Goal: Task Accomplishment & Management: Complete application form

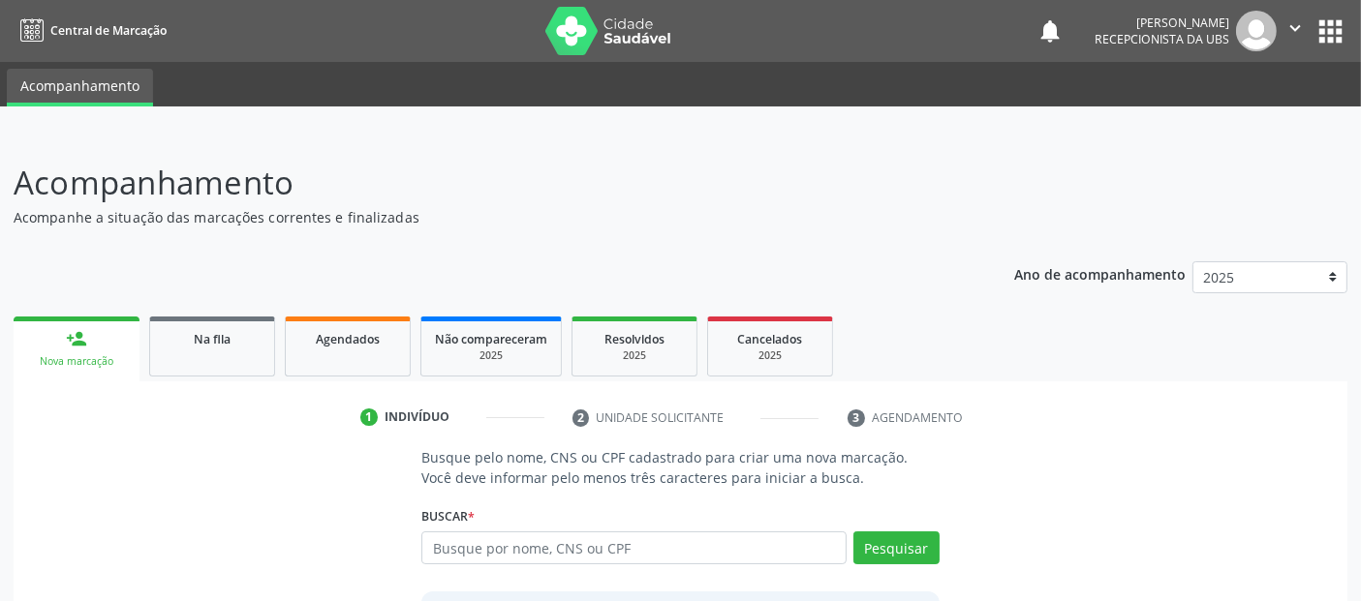
click at [462, 548] on input "text" at bounding box center [633, 548] width 424 height 33
type input "14744395430"
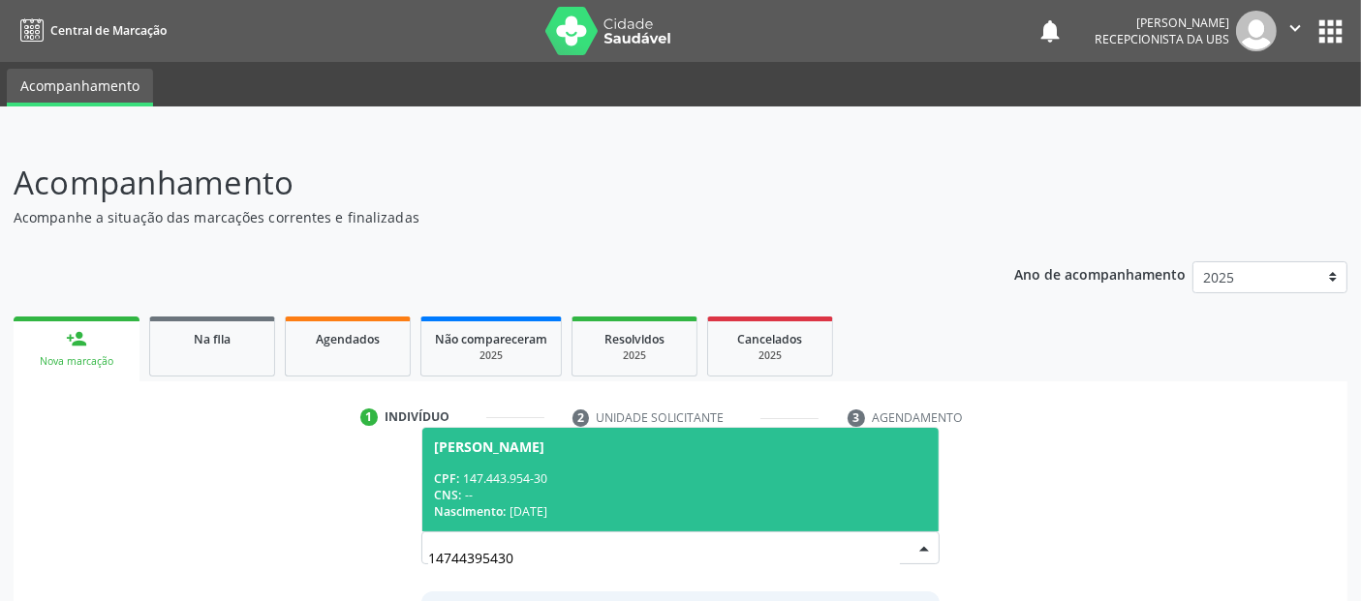
click at [753, 473] on div "CPF: 147.443.954-30" at bounding box center [680, 479] width 492 height 16
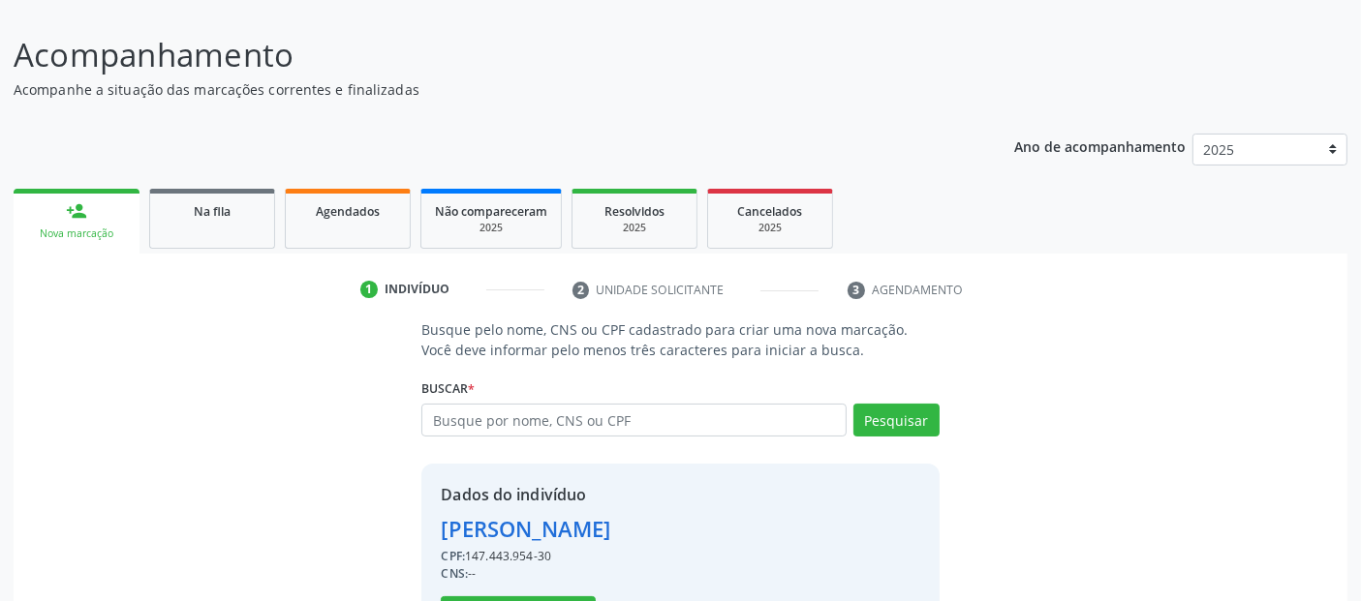
scroll to position [200, 0]
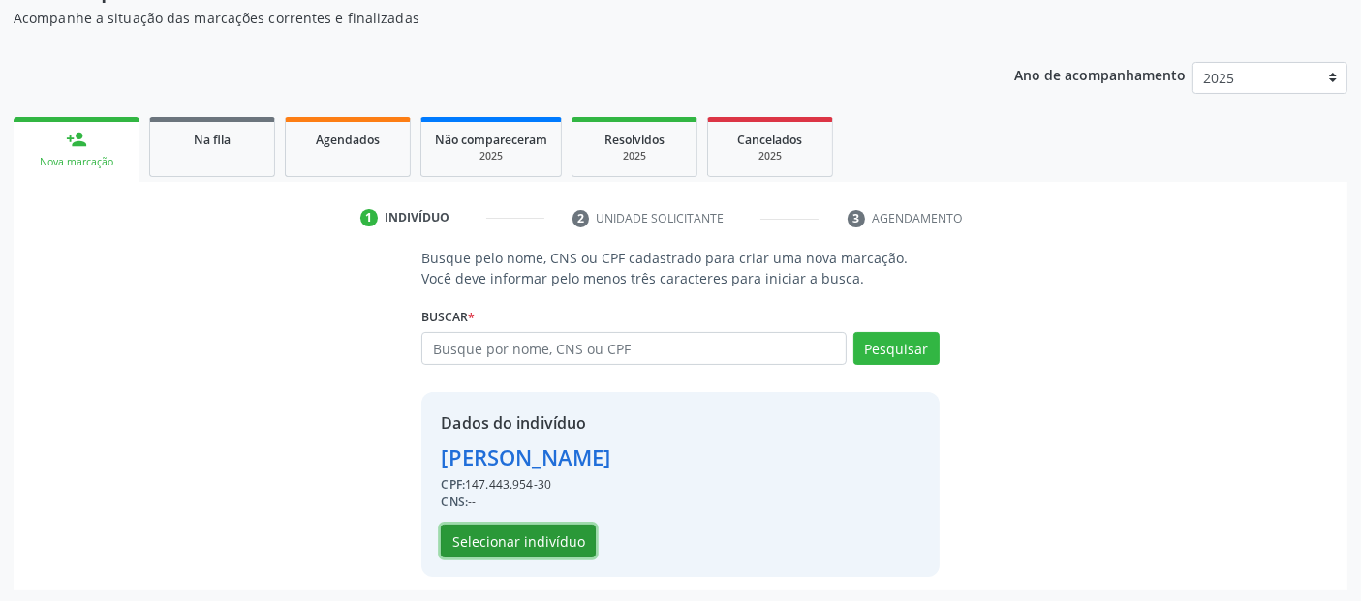
click at [494, 525] on button "Selecionar indivíduo" at bounding box center [518, 541] width 155 height 33
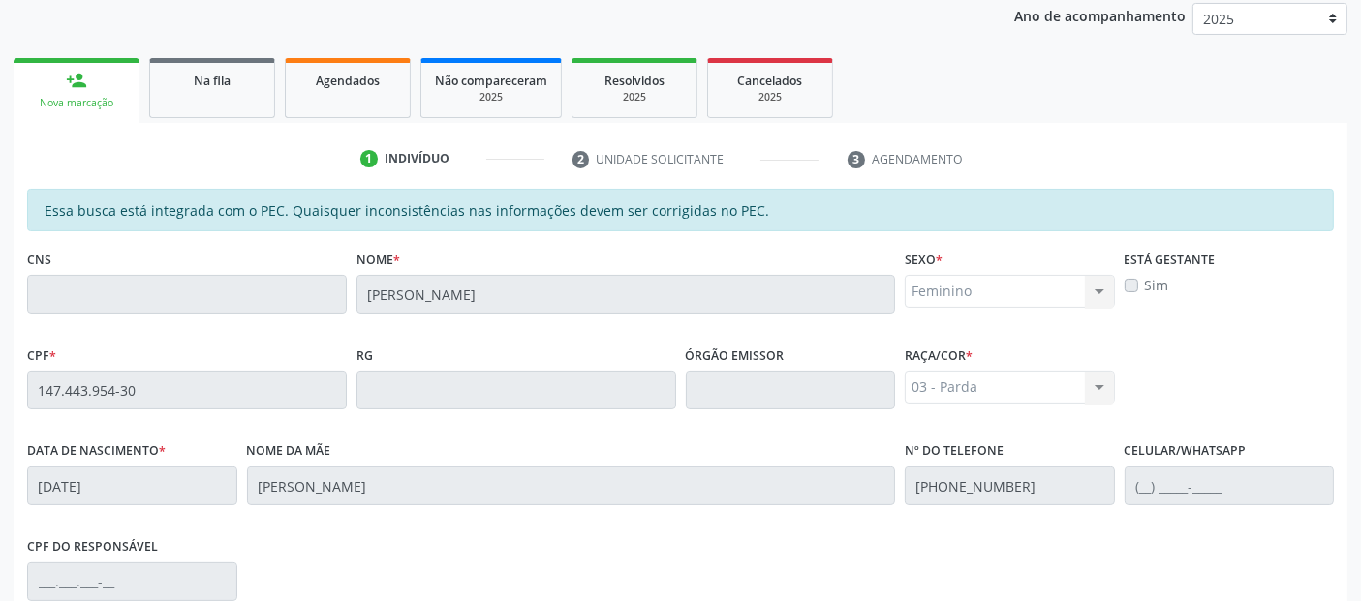
scroll to position [224, 0]
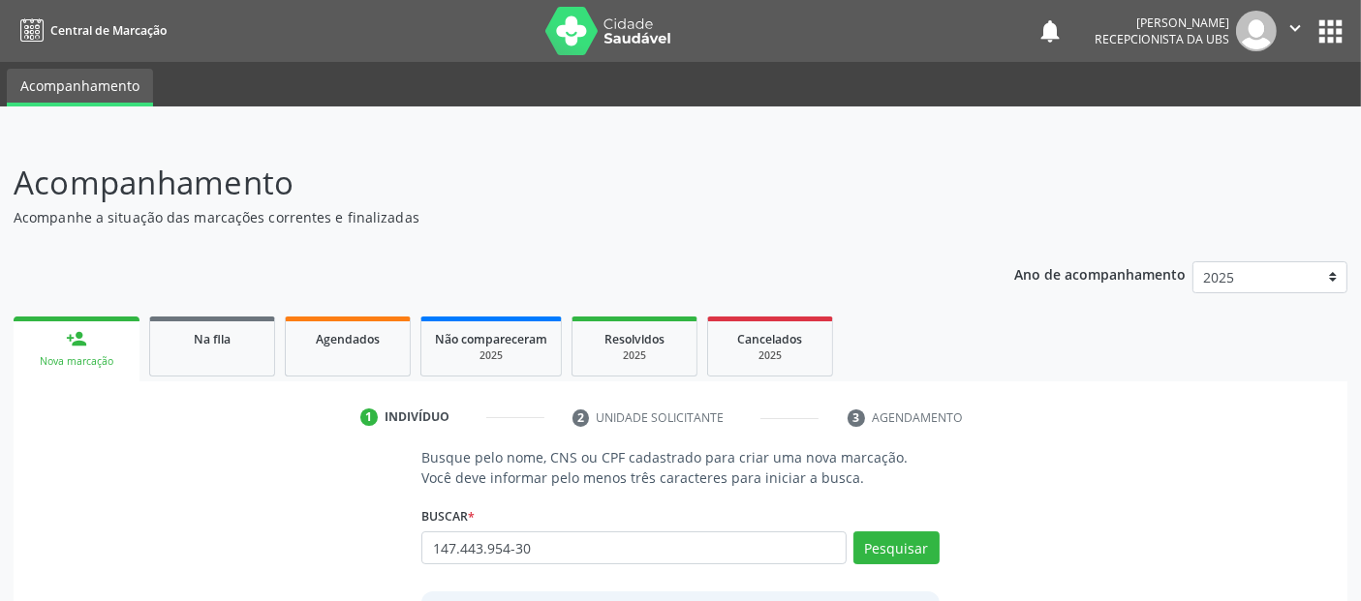
type input "147.443.954-30"
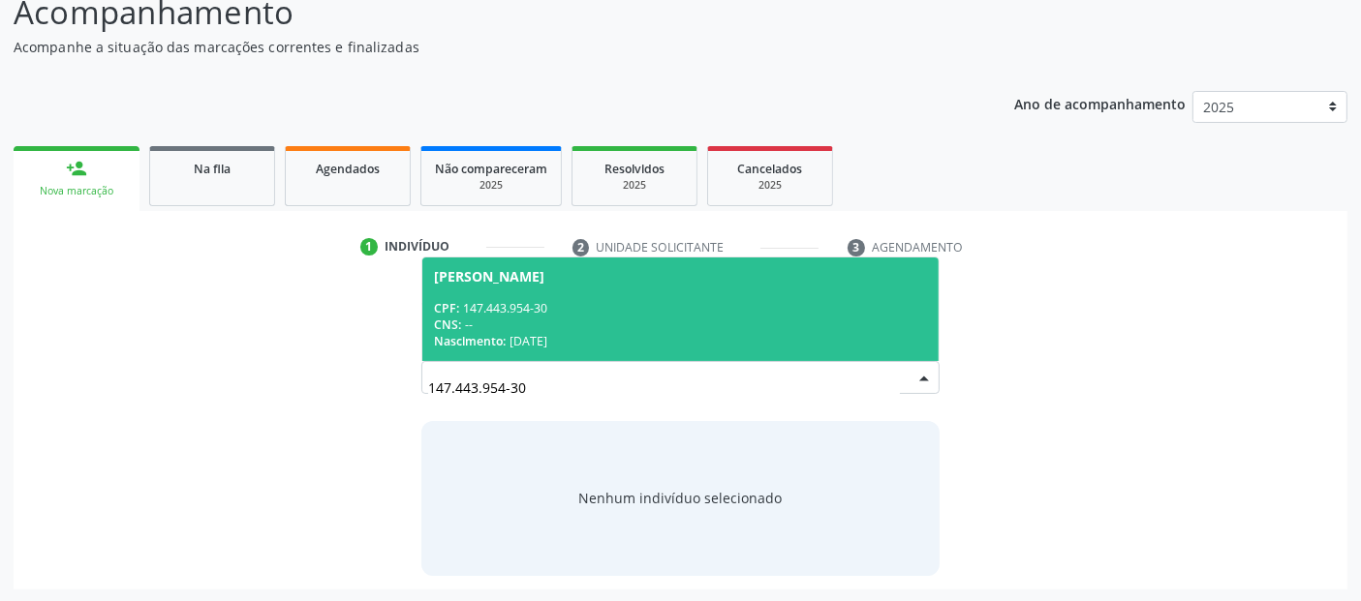
click at [560, 342] on div "Nascimento: [DATE]" at bounding box center [680, 341] width 492 height 16
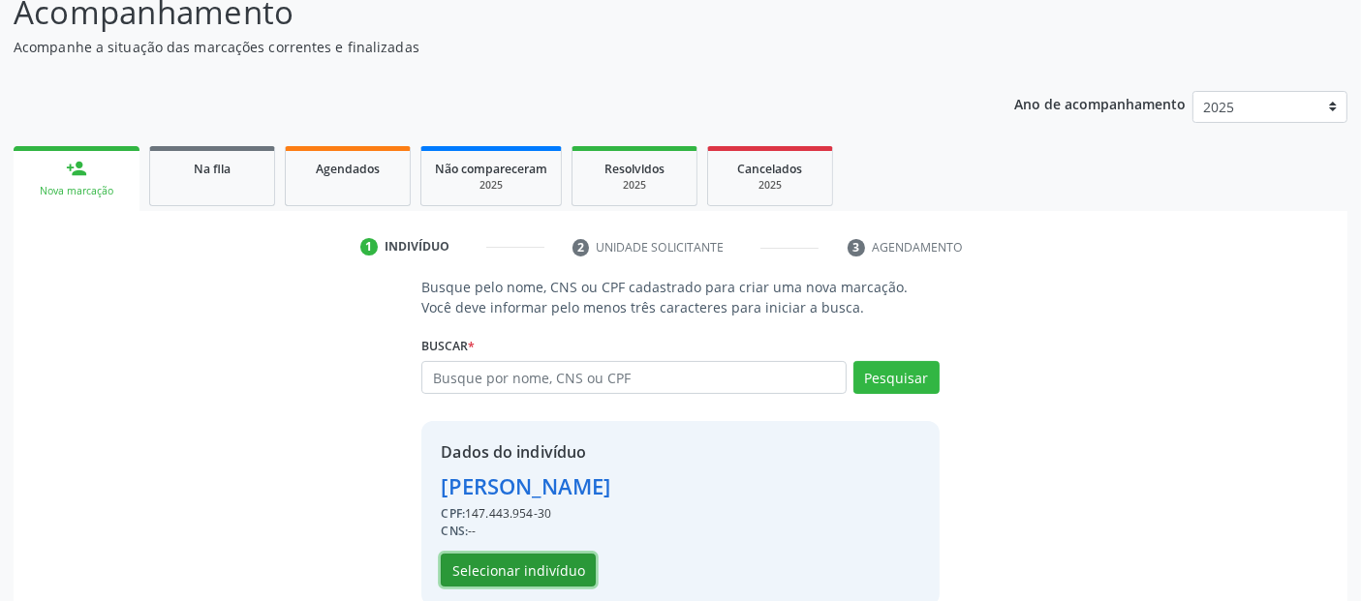
click at [541, 582] on button "Selecionar indivíduo" at bounding box center [518, 570] width 155 height 33
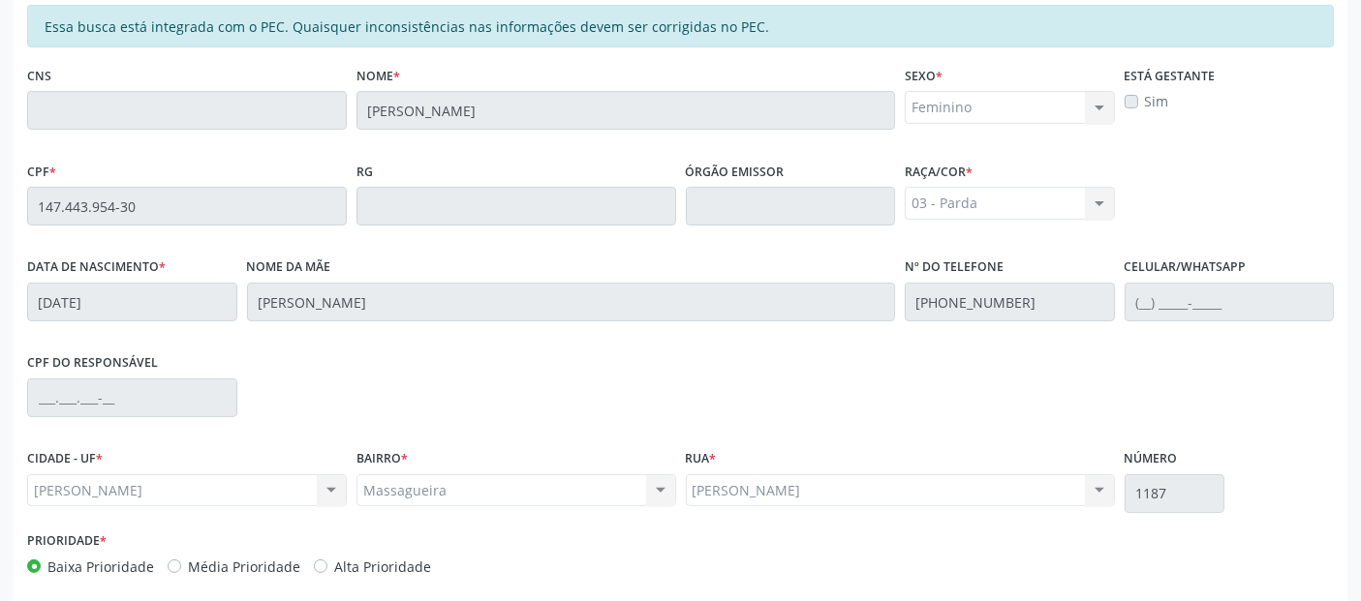
scroll to position [529, 0]
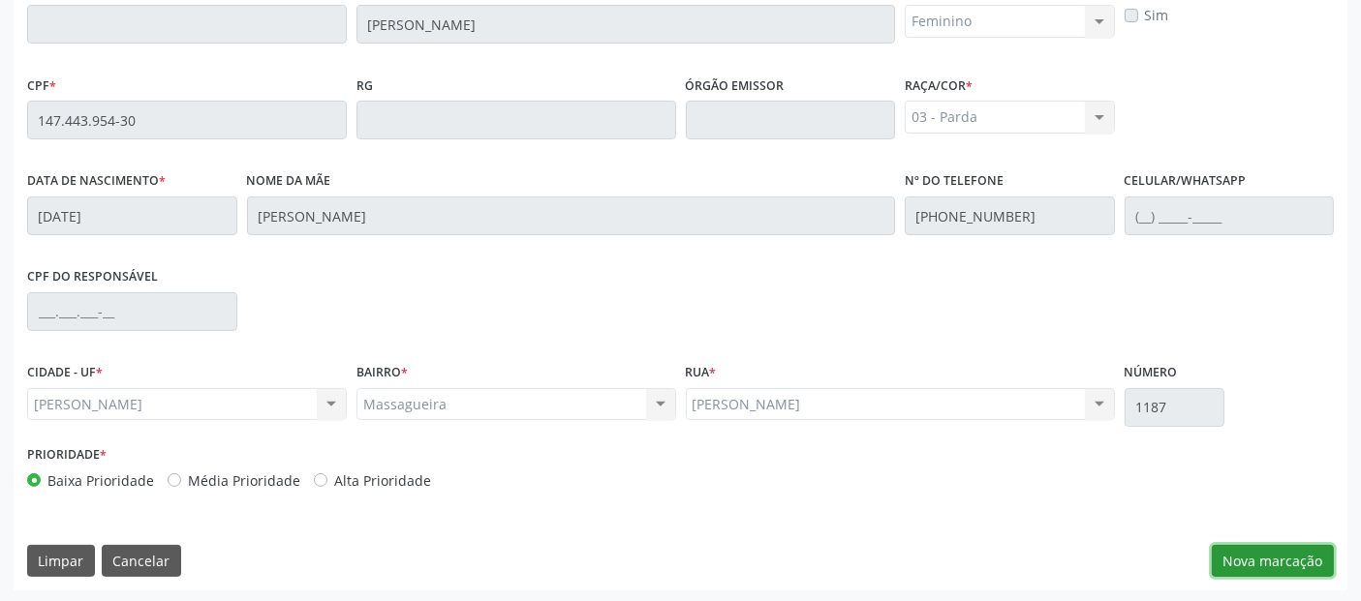
click at [1273, 566] on button "Nova marcação" at bounding box center [1273, 561] width 122 height 33
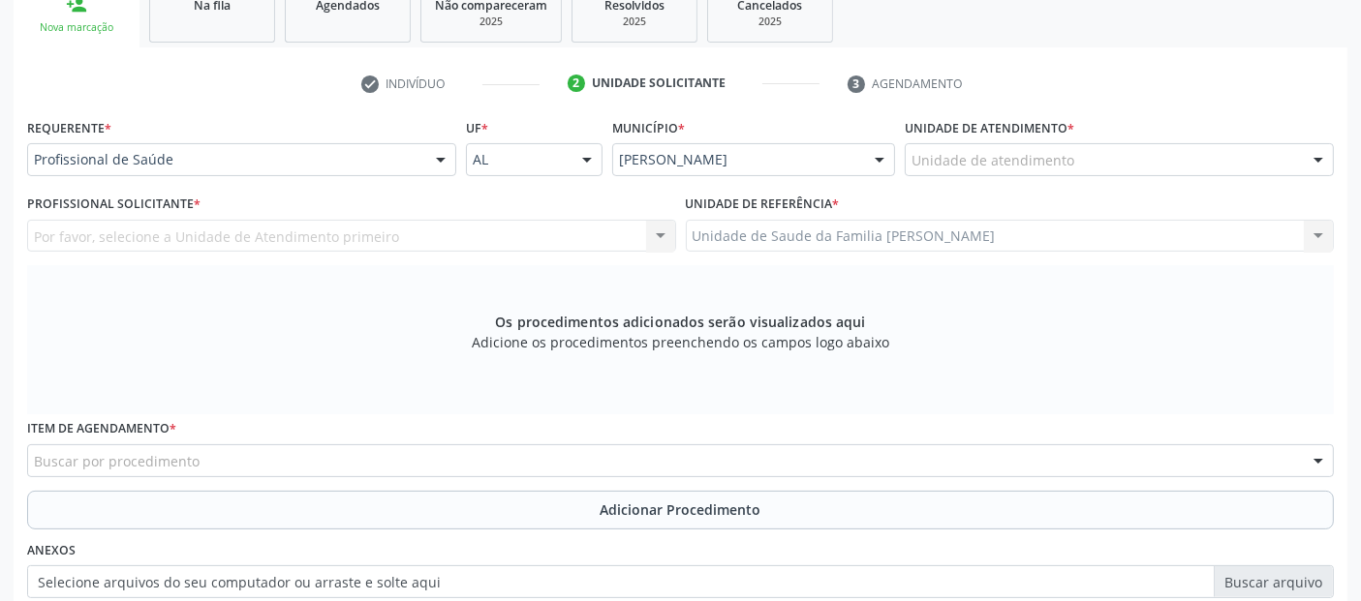
scroll to position [328, 0]
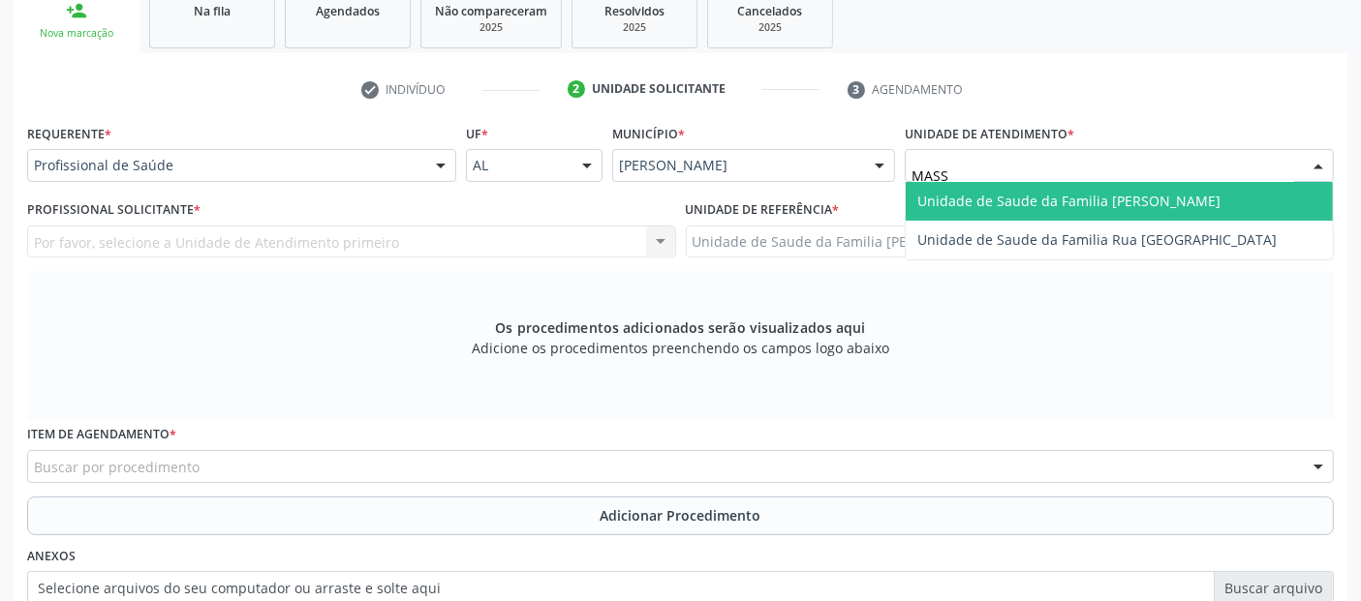
type input "MASSA"
click at [1040, 186] on span "Unidade de Saude da Familia [PERSON_NAME]" at bounding box center [1119, 201] width 427 height 39
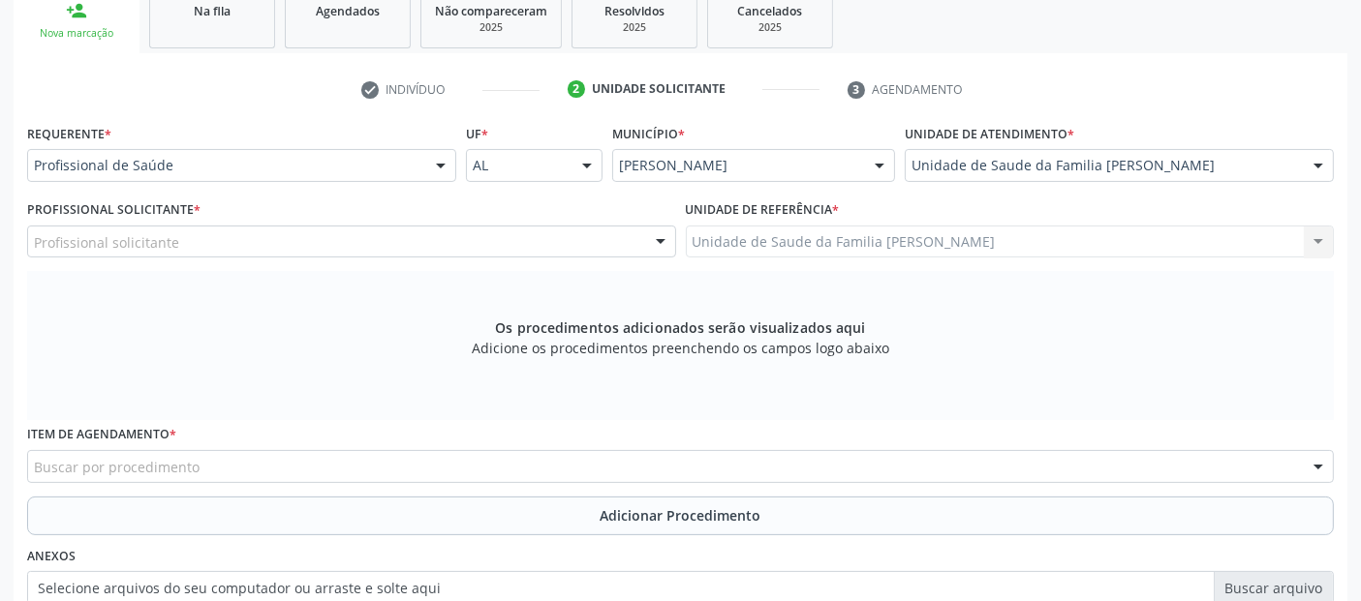
click at [312, 241] on div "Profissional solicitante" at bounding box center [351, 242] width 649 height 33
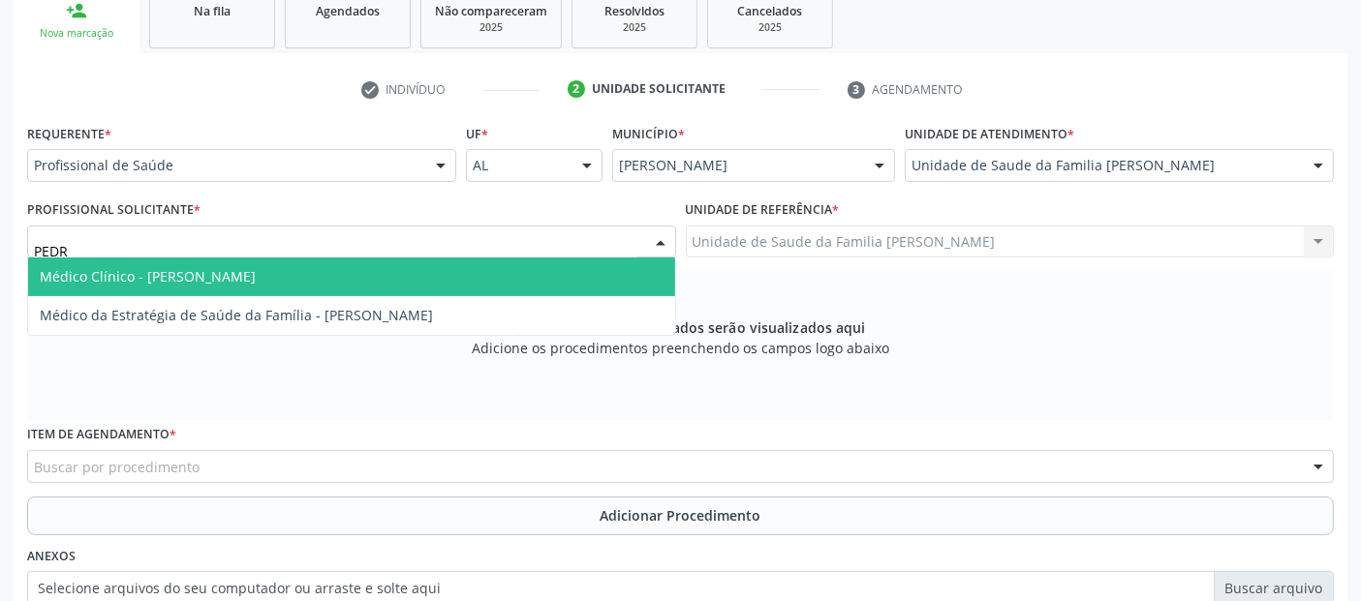
type input "[PERSON_NAME]"
click at [251, 278] on span "Médico Clínico - [PERSON_NAME]" at bounding box center [148, 276] width 216 height 18
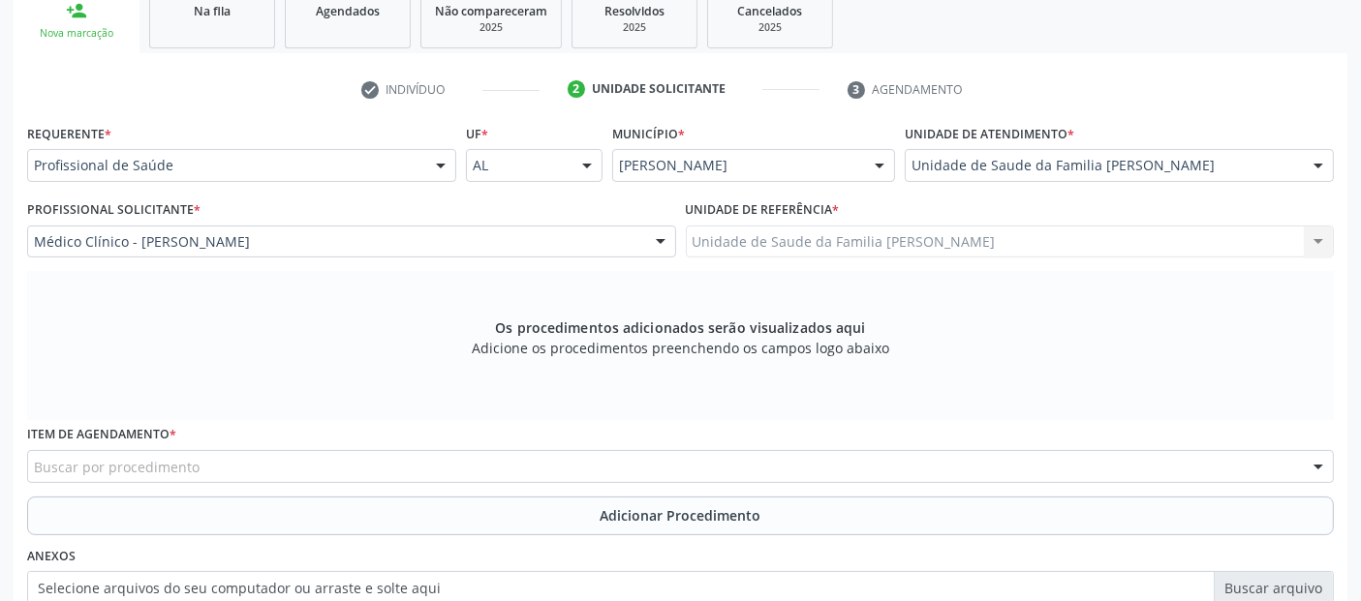
scroll to position [559, 0]
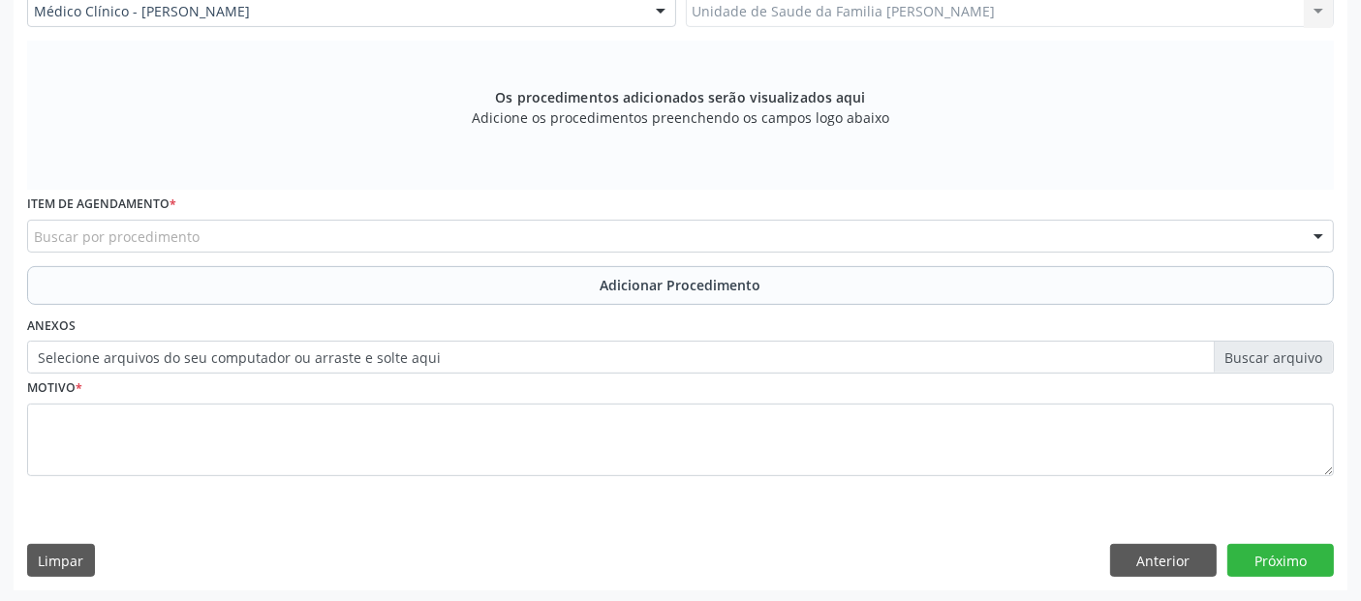
click at [394, 223] on div "Buscar por procedimento" at bounding box center [680, 236] width 1307 height 33
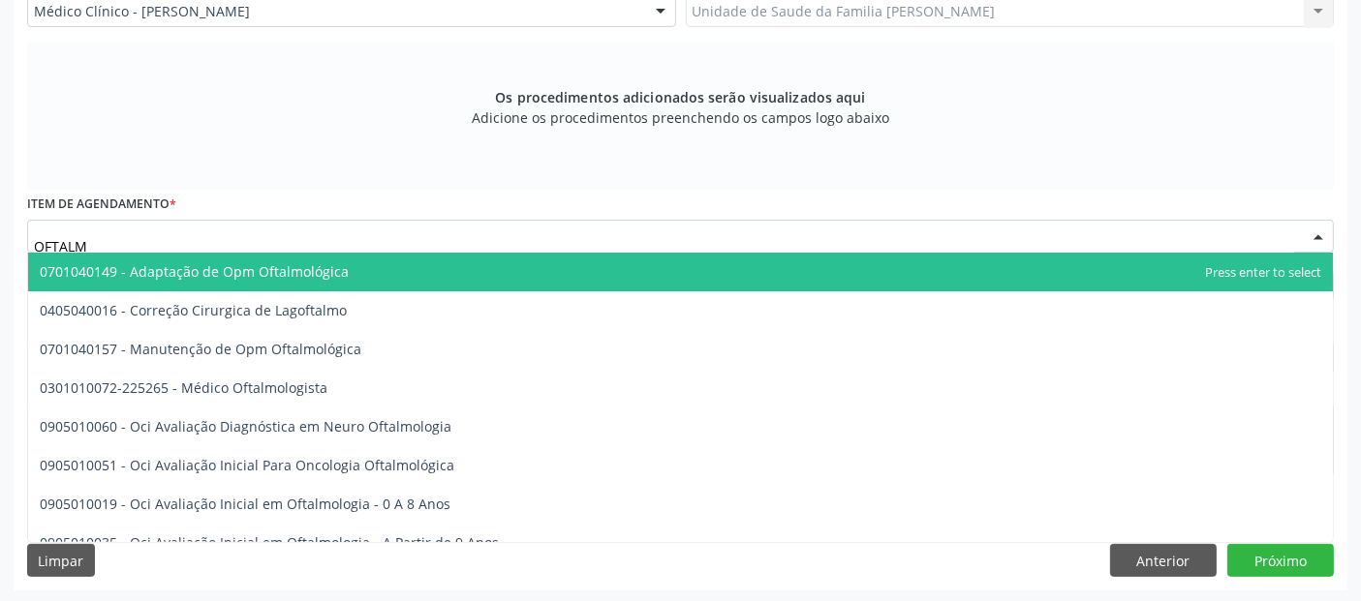
type input "OFTALMO"
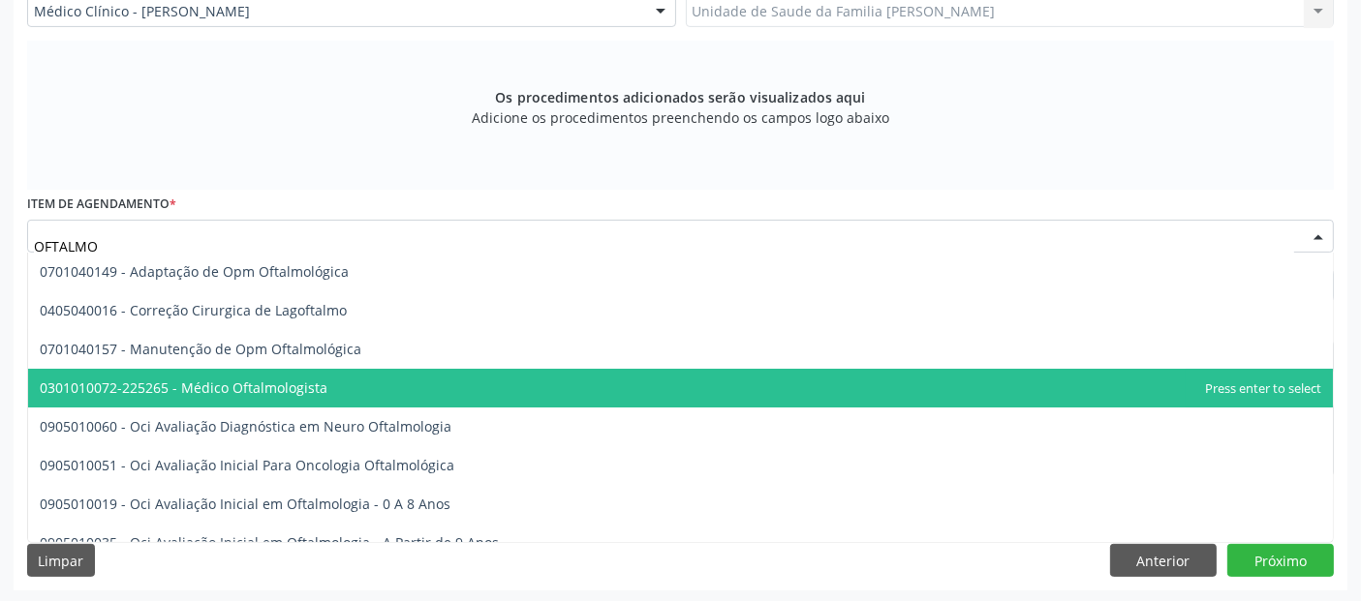
click at [234, 380] on span "0301010072-225265 - Médico Oftalmologista" at bounding box center [184, 388] width 288 height 18
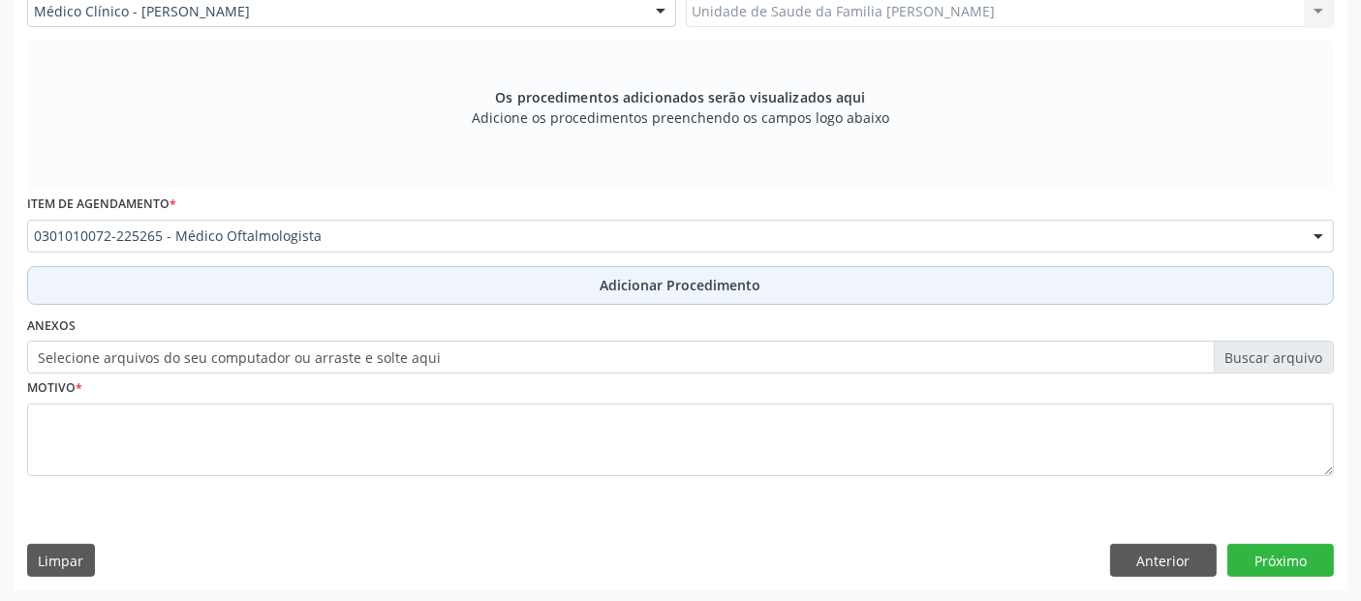
click at [370, 277] on button "Adicionar Procedimento" at bounding box center [680, 285] width 1307 height 39
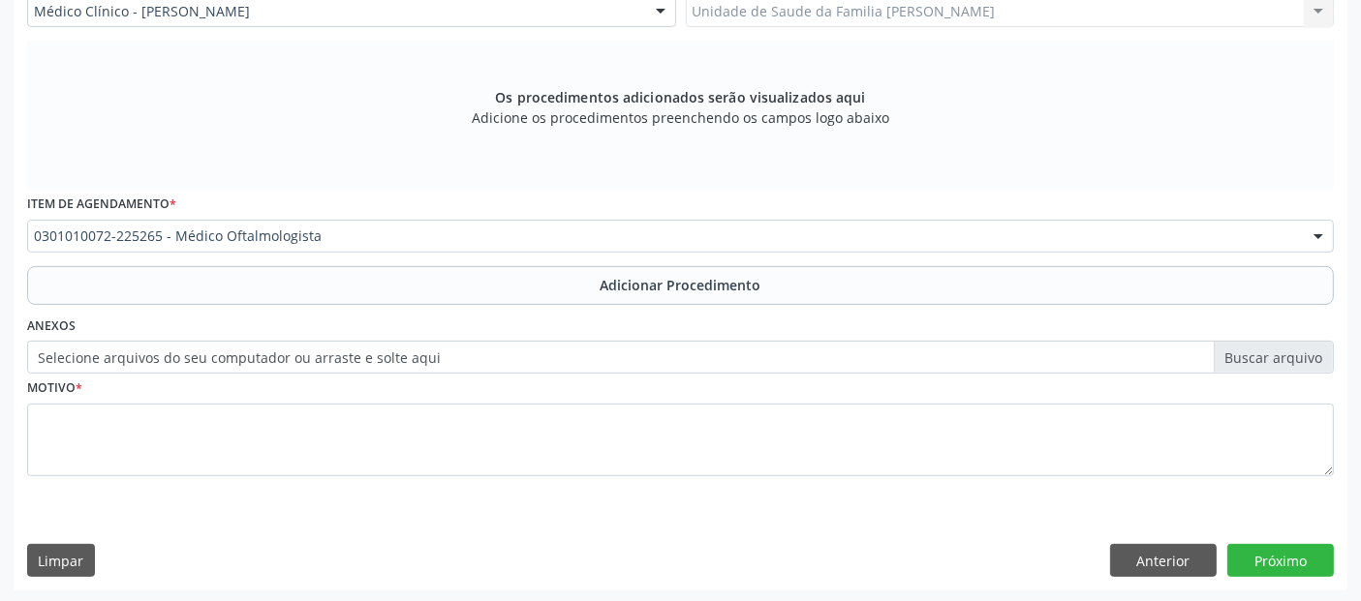
scroll to position [485, 0]
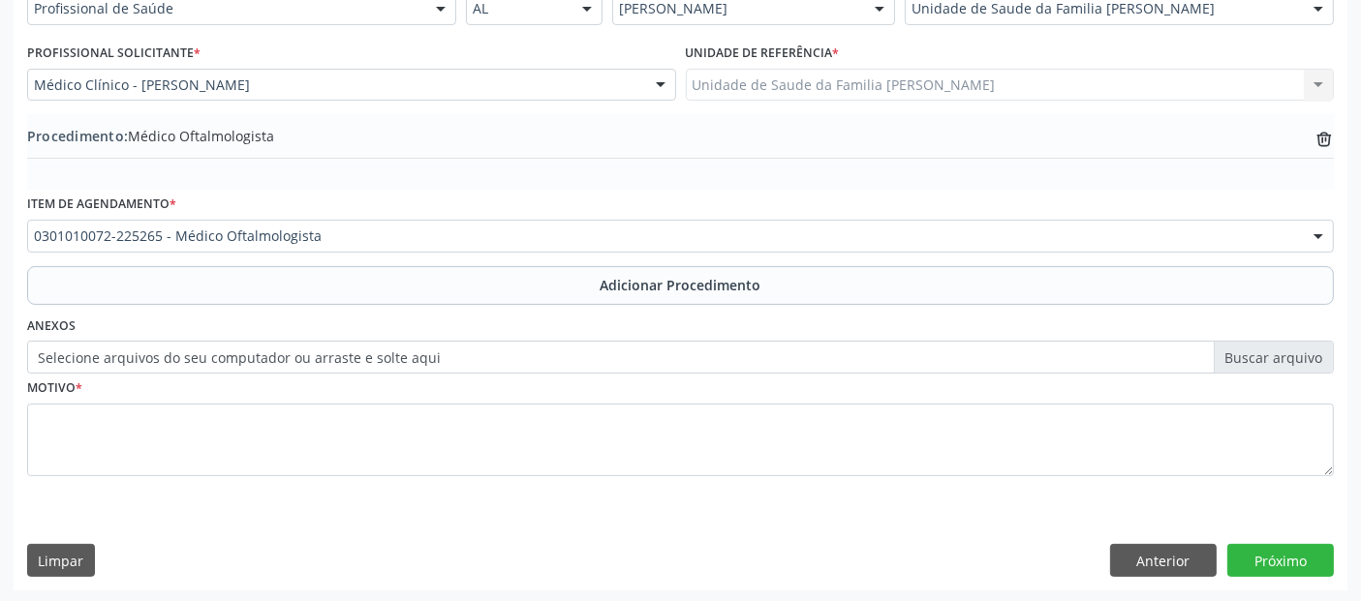
click at [284, 402] on div "Motivo *" at bounding box center [680, 425] width 1307 height 103
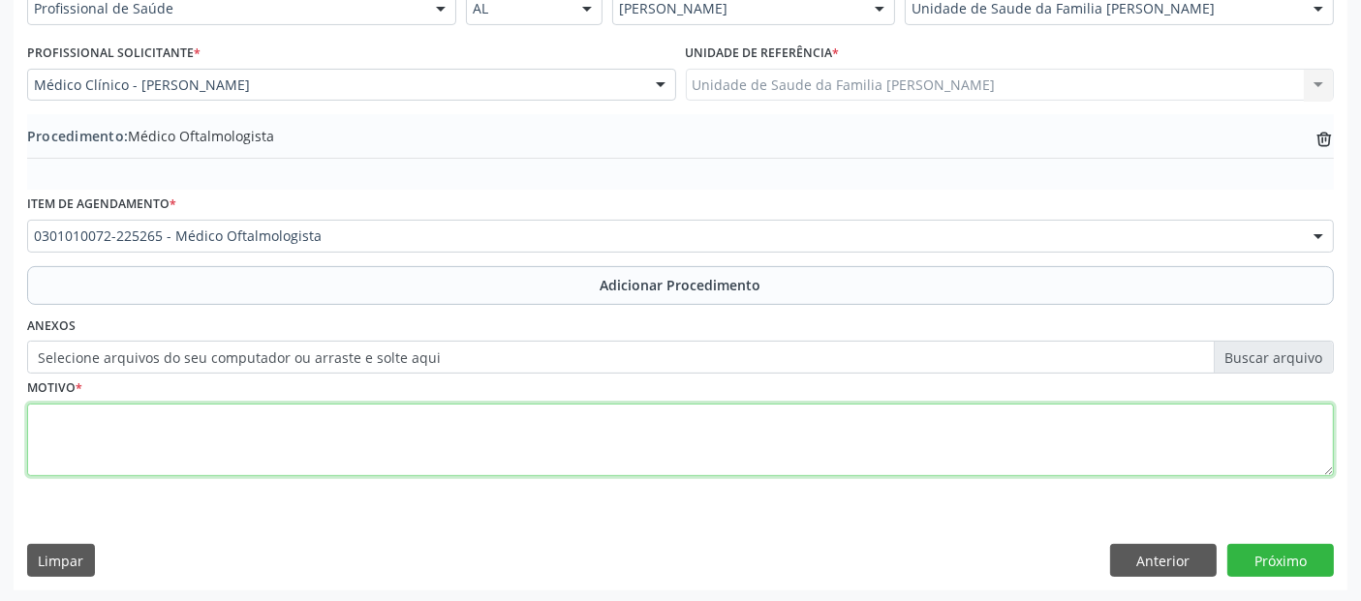
click at [266, 449] on textarea at bounding box center [680, 441] width 1307 height 74
type textarea "I"
type textarea "VISÃO SUBNORMAL DE AMBOS OS OLHOS."
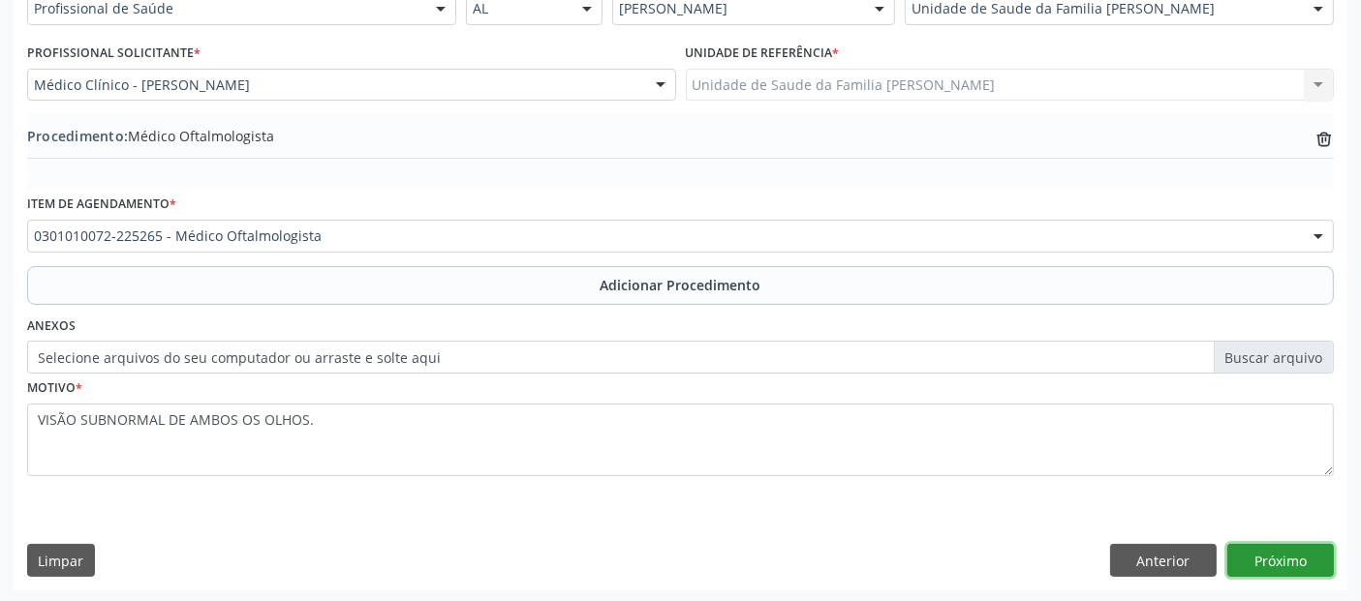
click at [1267, 555] on button "Próximo" at bounding box center [1280, 560] width 107 height 33
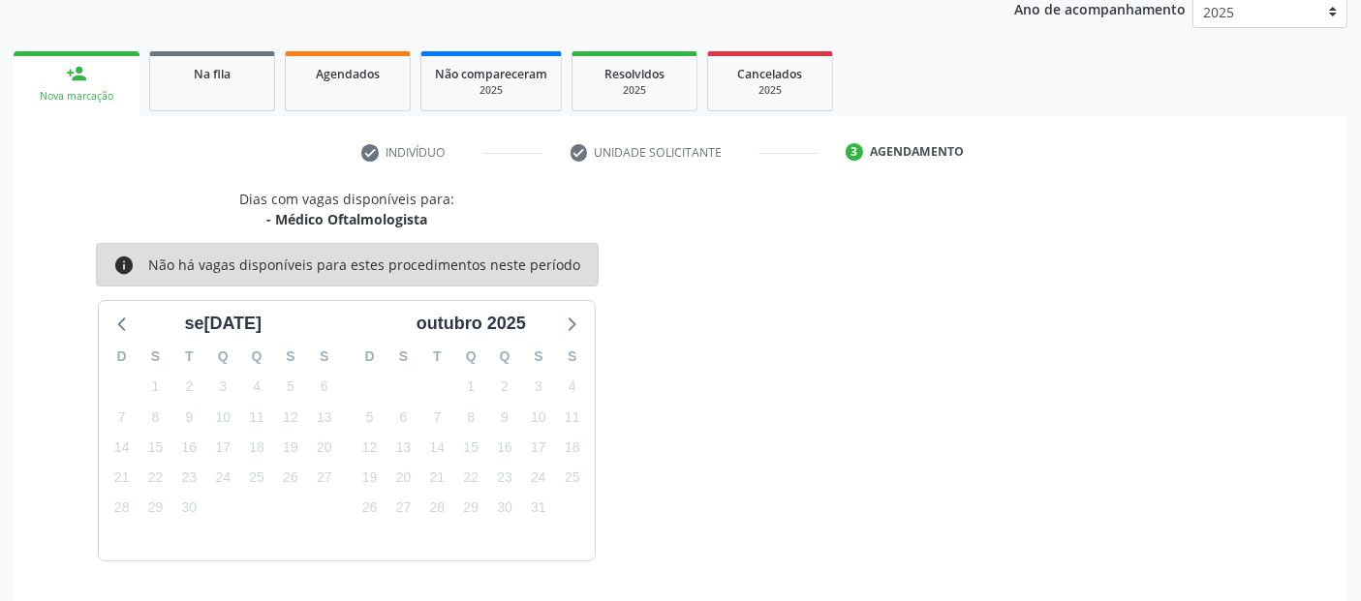
scroll to position [323, 0]
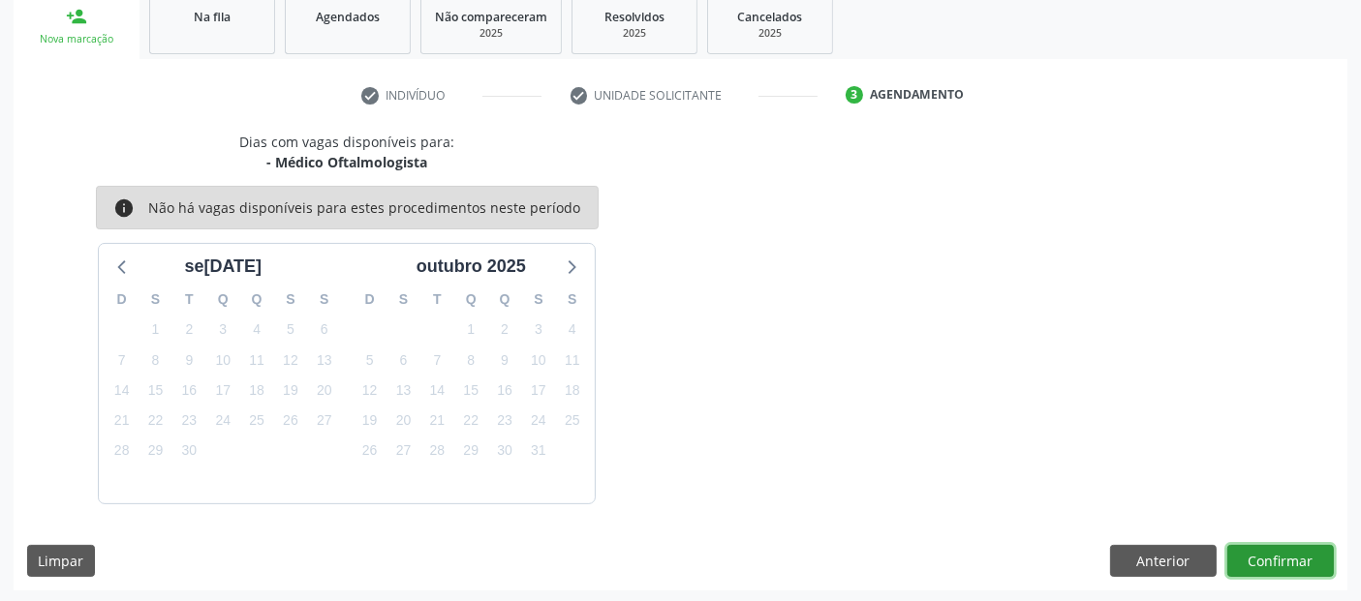
click at [1267, 555] on button "Confirmar" at bounding box center [1280, 561] width 107 height 33
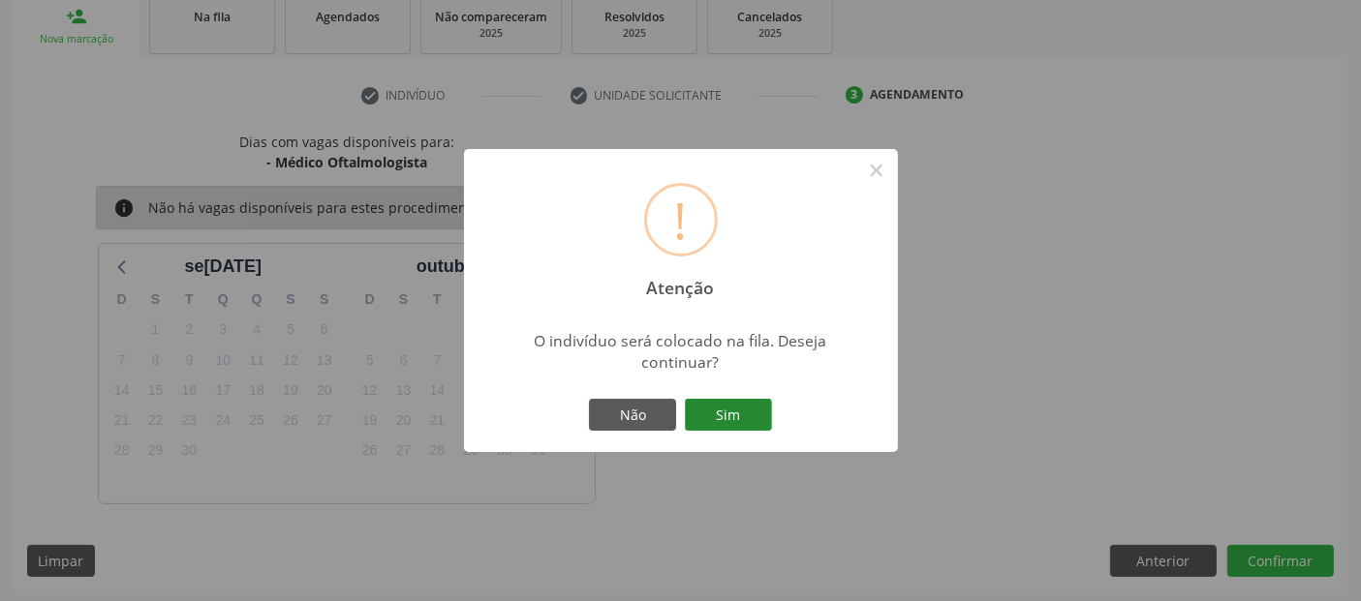
click at [748, 423] on button "Sim" at bounding box center [728, 415] width 87 height 33
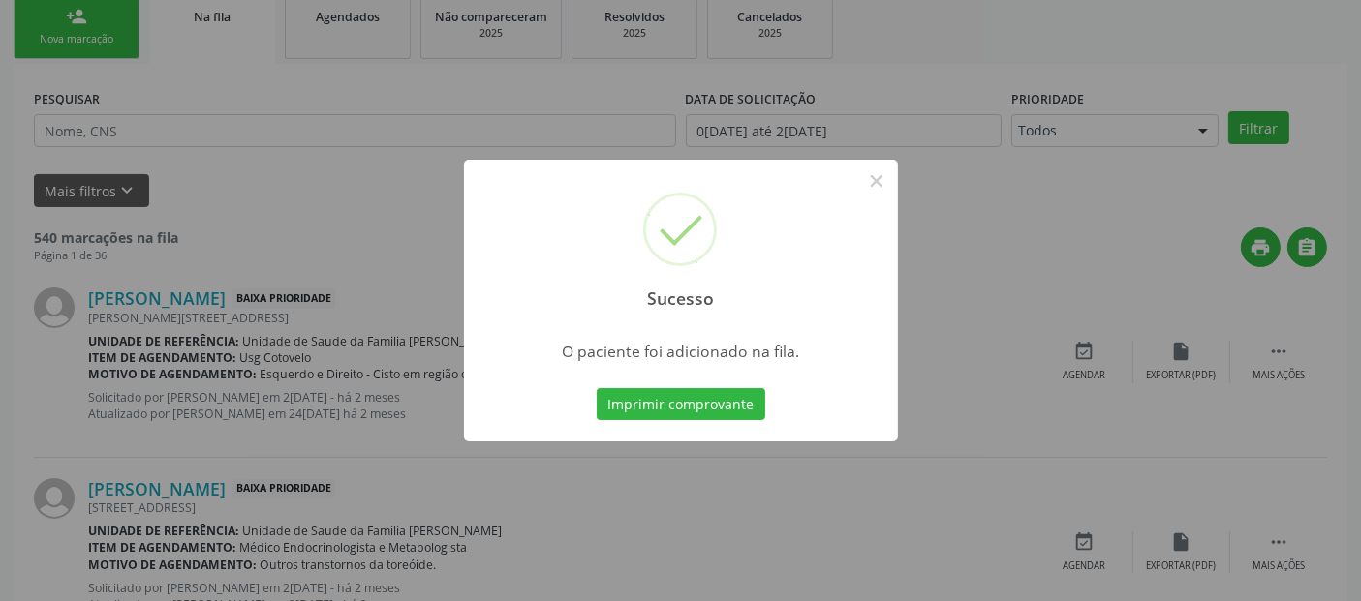
scroll to position [63, 0]
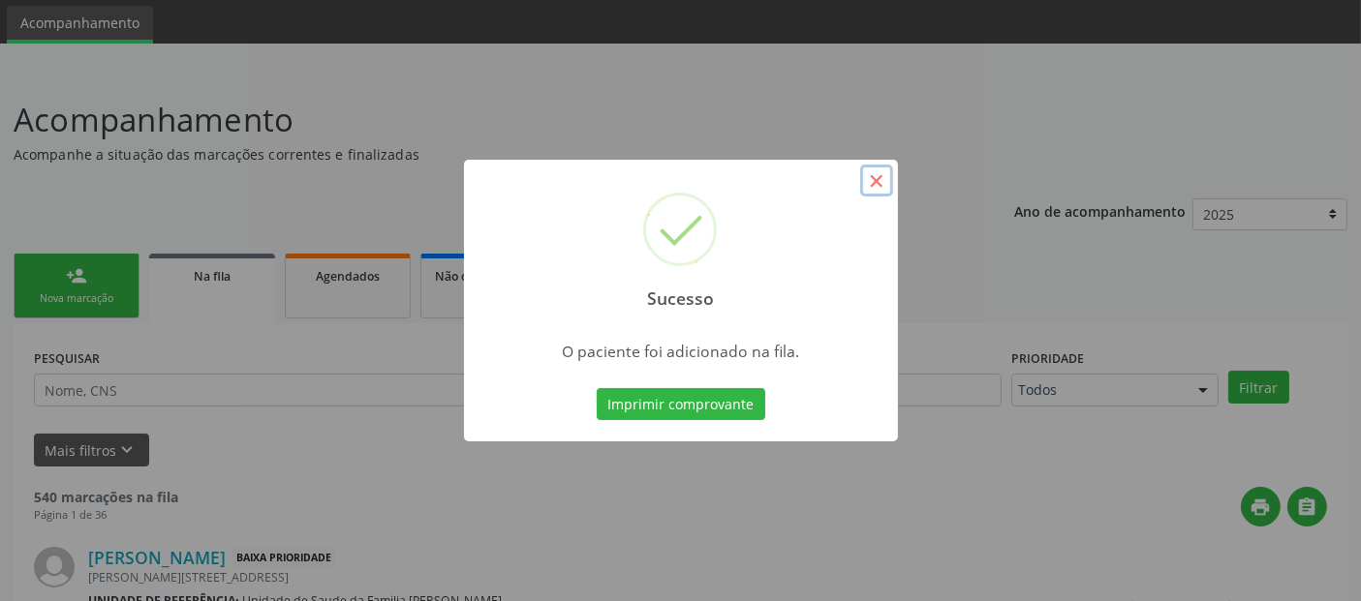
click at [873, 195] on button "×" at bounding box center [876, 181] width 33 height 33
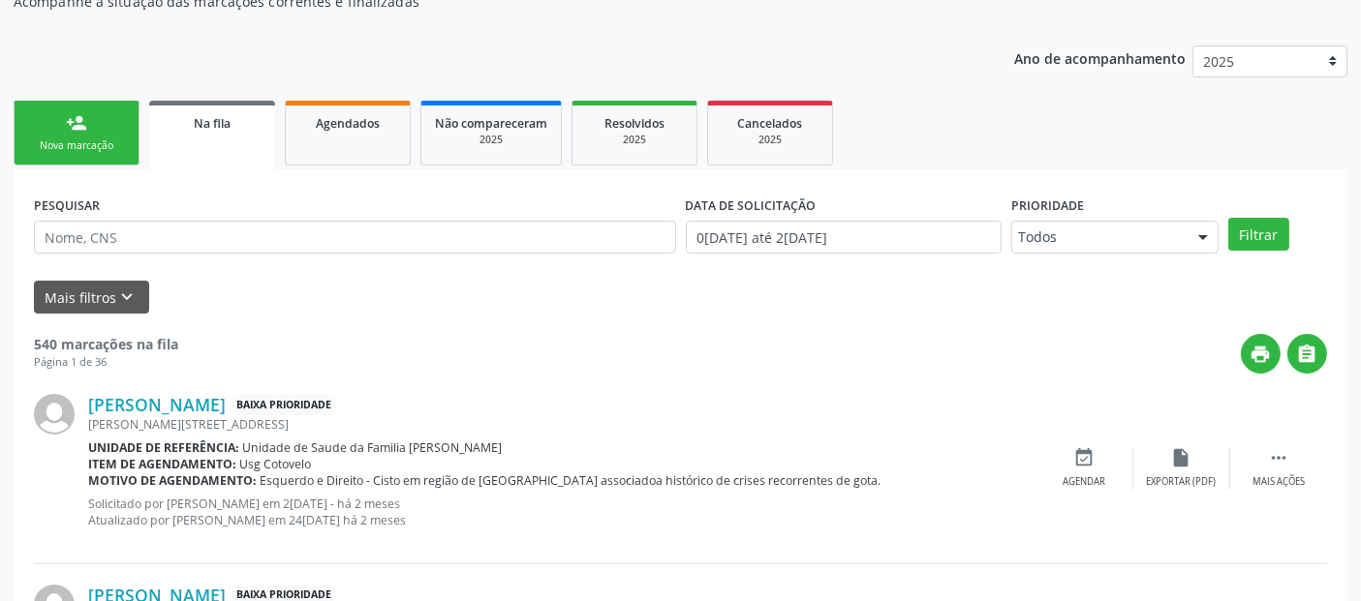
scroll to position [128, 0]
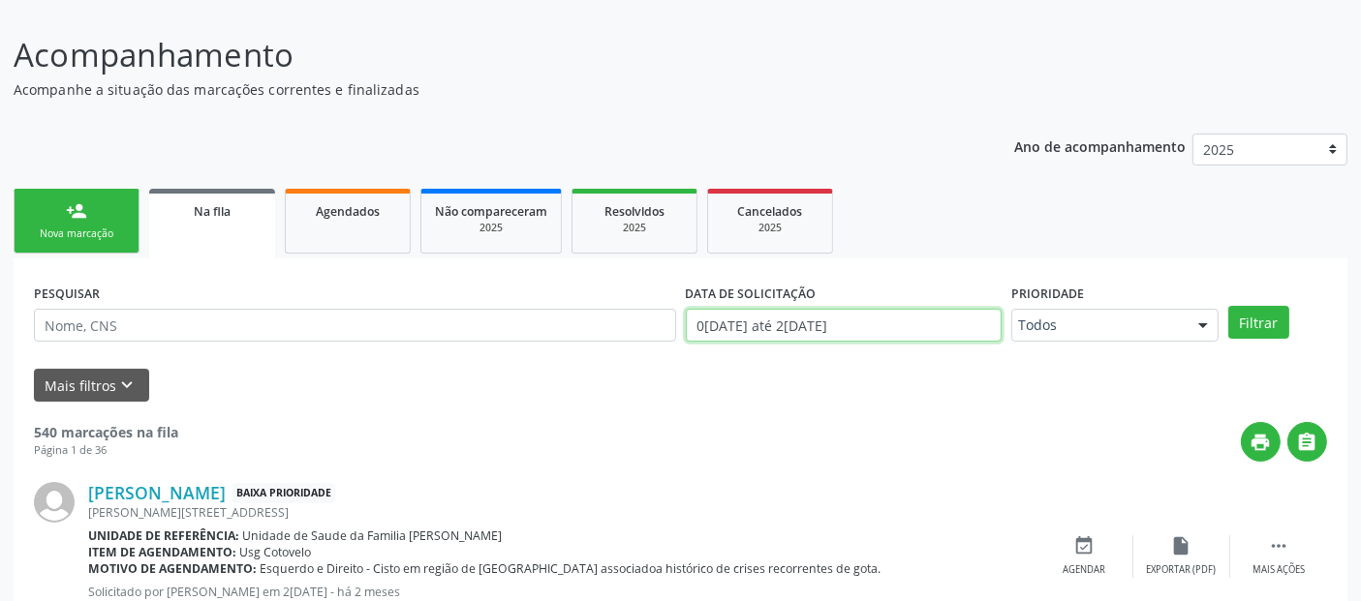
click at [942, 320] on input "0[DATE] até 2[DATE]" at bounding box center [844, 325] width 316 height 33
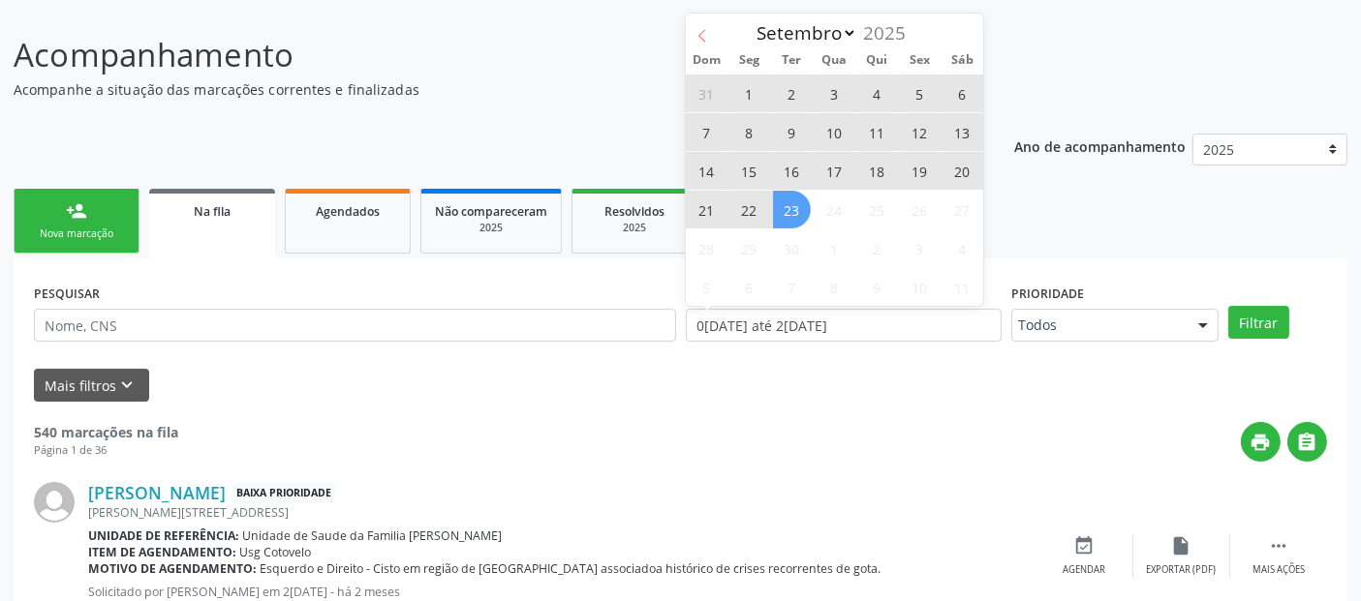
click at [707, 41] on icon at bounding box center [702, 36] width 14 height 14
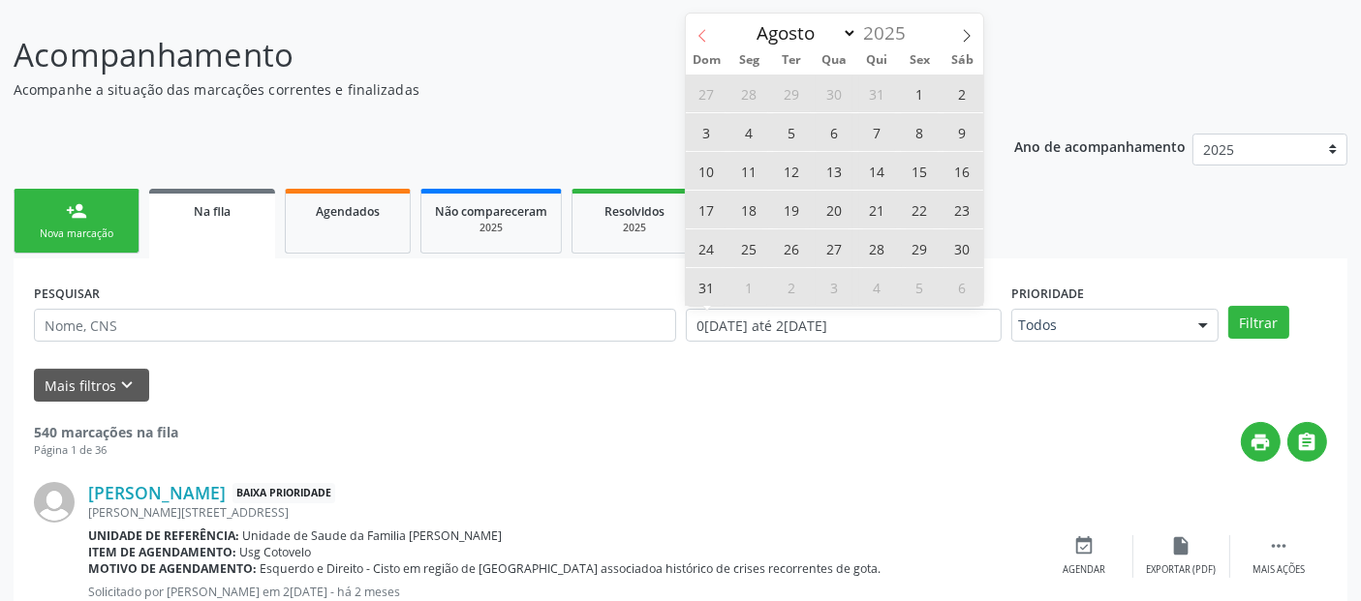
click at [707, 41] on icon at bounding box center [702, 36] width 14 height 14
select select "6"
click at [793, 94] on span "1" at bounding box center [792, 94] width 38 height 38
type input "01/[DATE]"
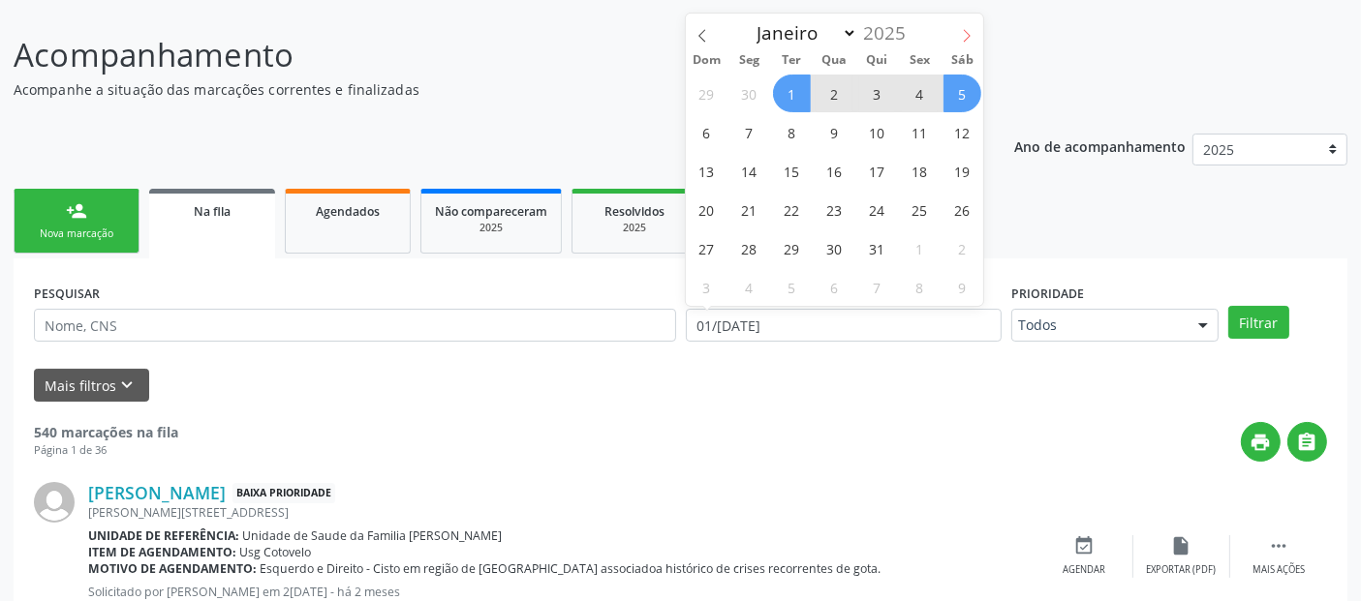
click at [967, 35] on icon at bounding box center [967, 36] width 14 height 14
click at [960, 36] on icon at bounding box center [967, 36] width 14 height 14
select select "8"
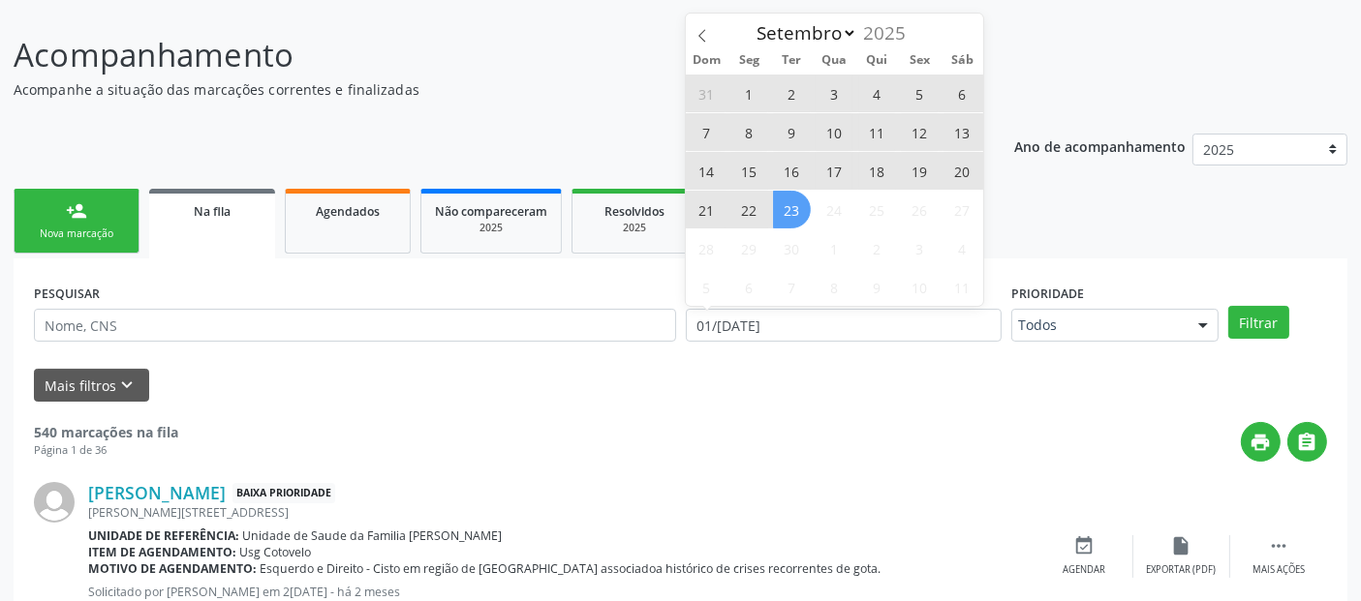
click at [808, 209] on span "23" at bounding box center [792, 210] width 38 height 38
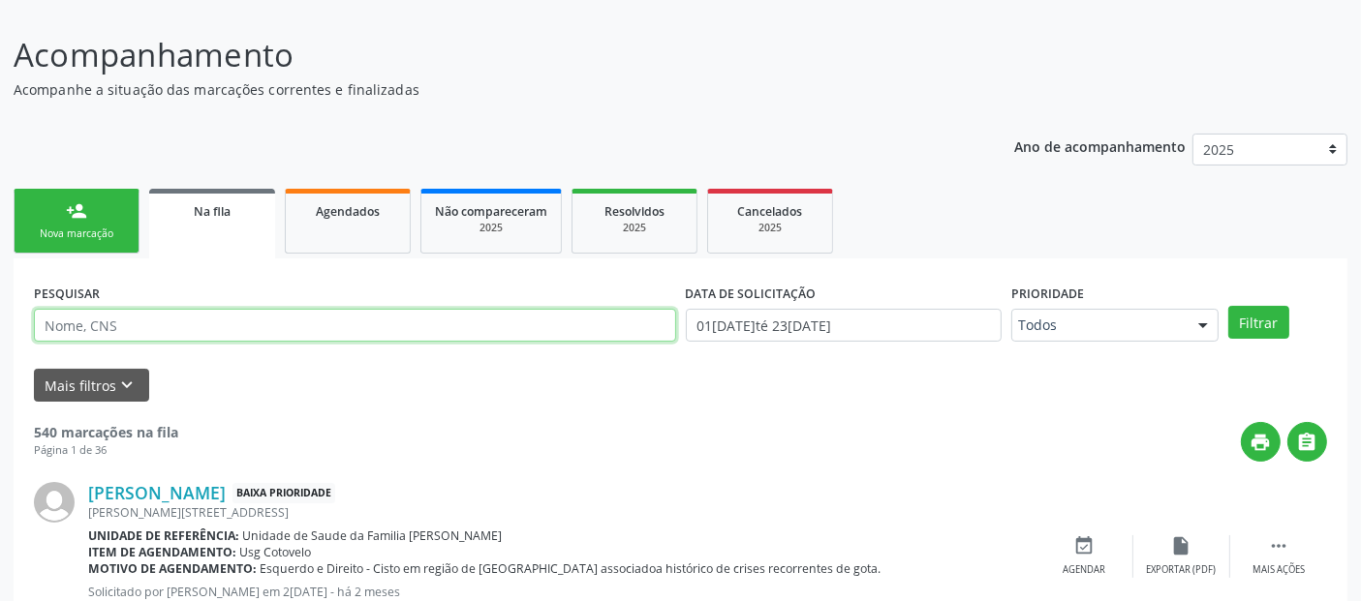
click at [502, 324] on input "text" at bounding box center [355, 325] width 642 height 33
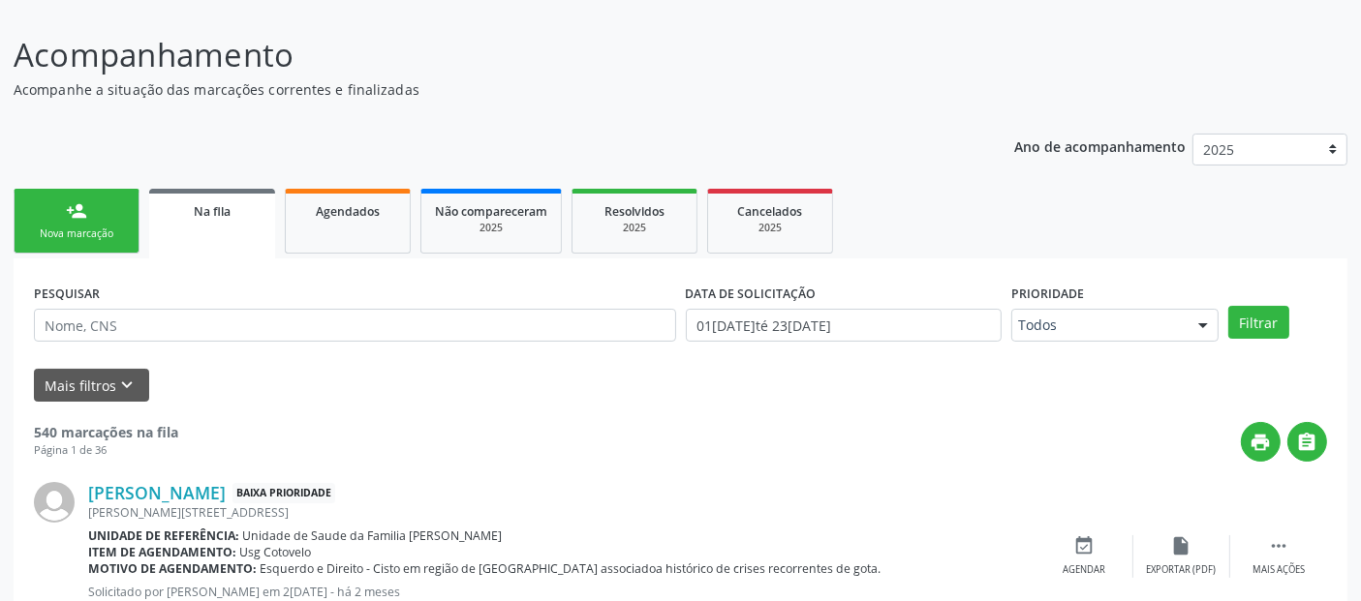
click at [104, 396] on button "Mais filtros keyboard_arrow_down" at bounding box center [91, 386] width 115 height 34
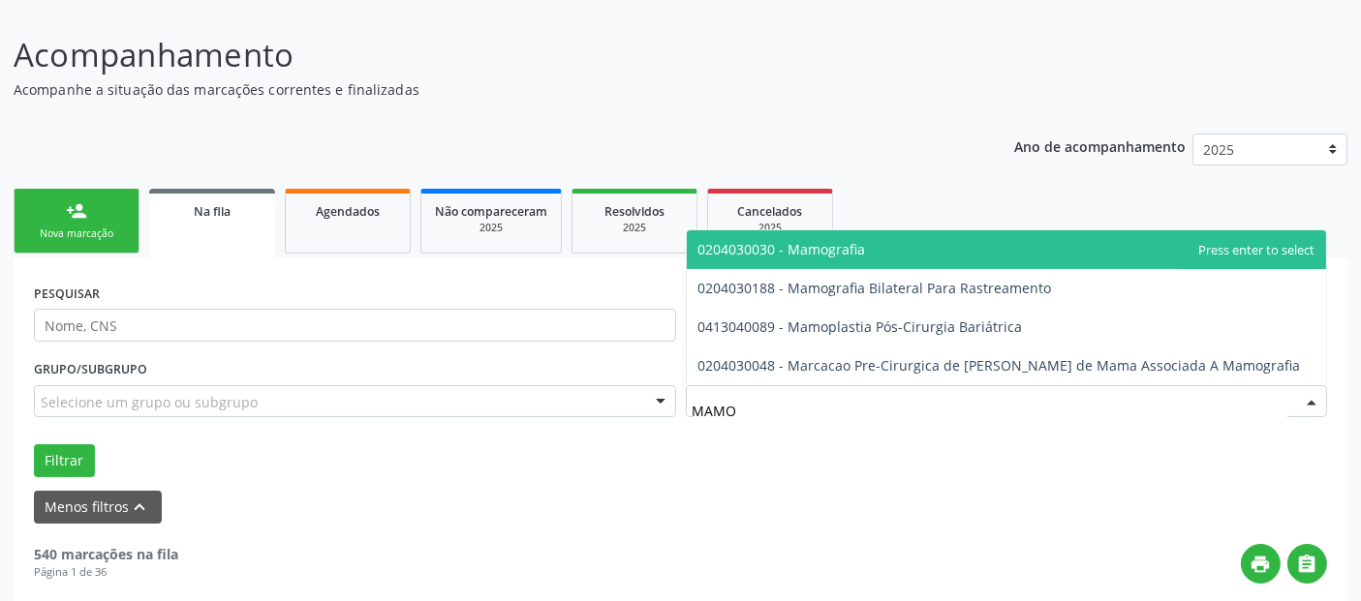
type input "MAMOG"
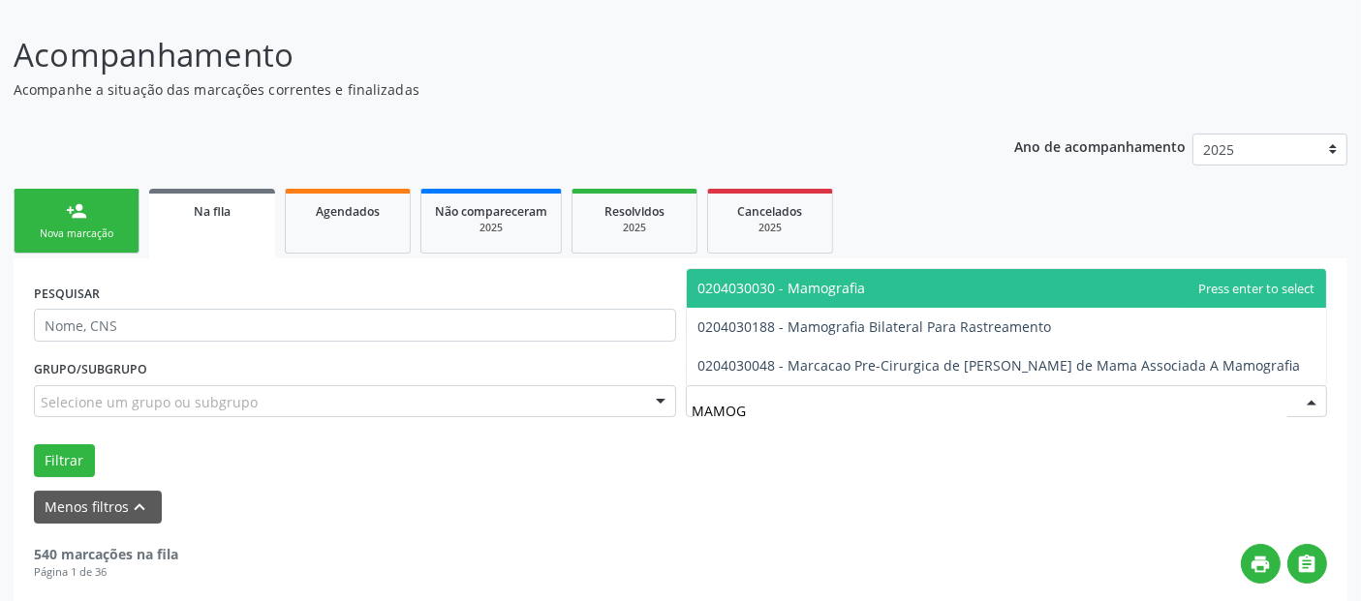
click at [866, 282] on span "0204030030 - Mamografia" at bounding box center [1007, 288] width 640 height 39
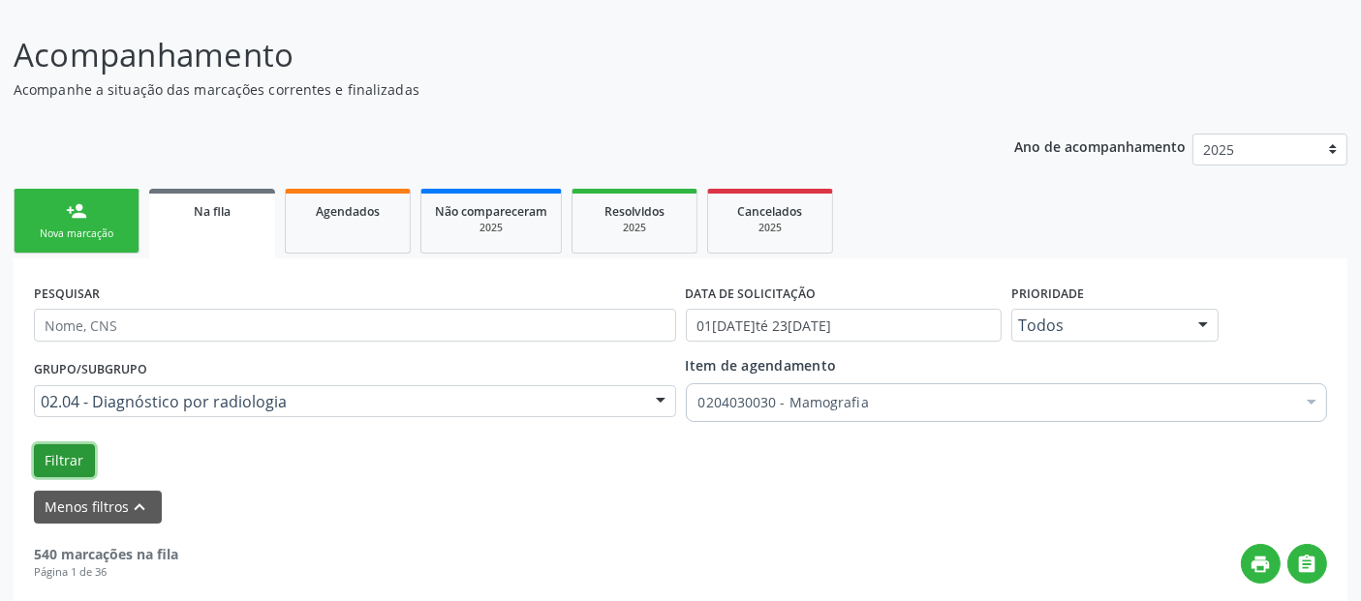
click at [90, 454] on button "Filtrar" at bounding box center [64, 461] width 61 height 33
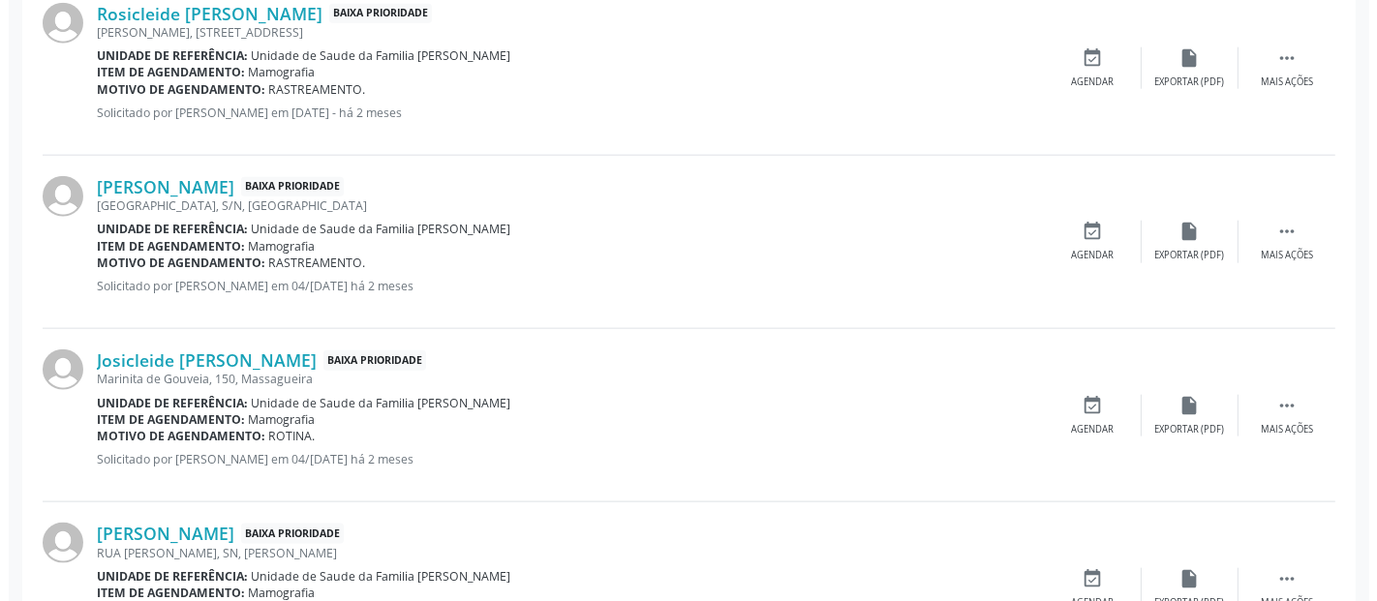
scroll to position [2318, 0]
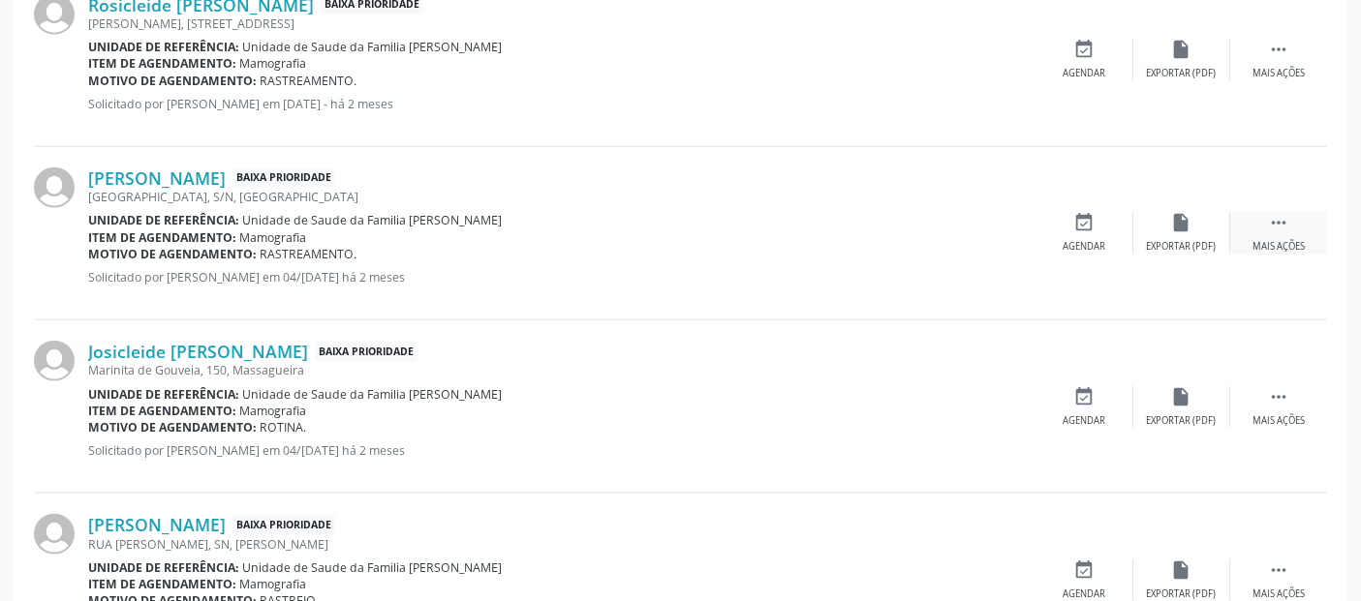
click at [1290, 233] on div " Mais ações" at bounding box center [1278, 233] width 97 height 42
click at [1090, 217] on icon "cancel" at bounding box center [1084, 222] width 21 height 21
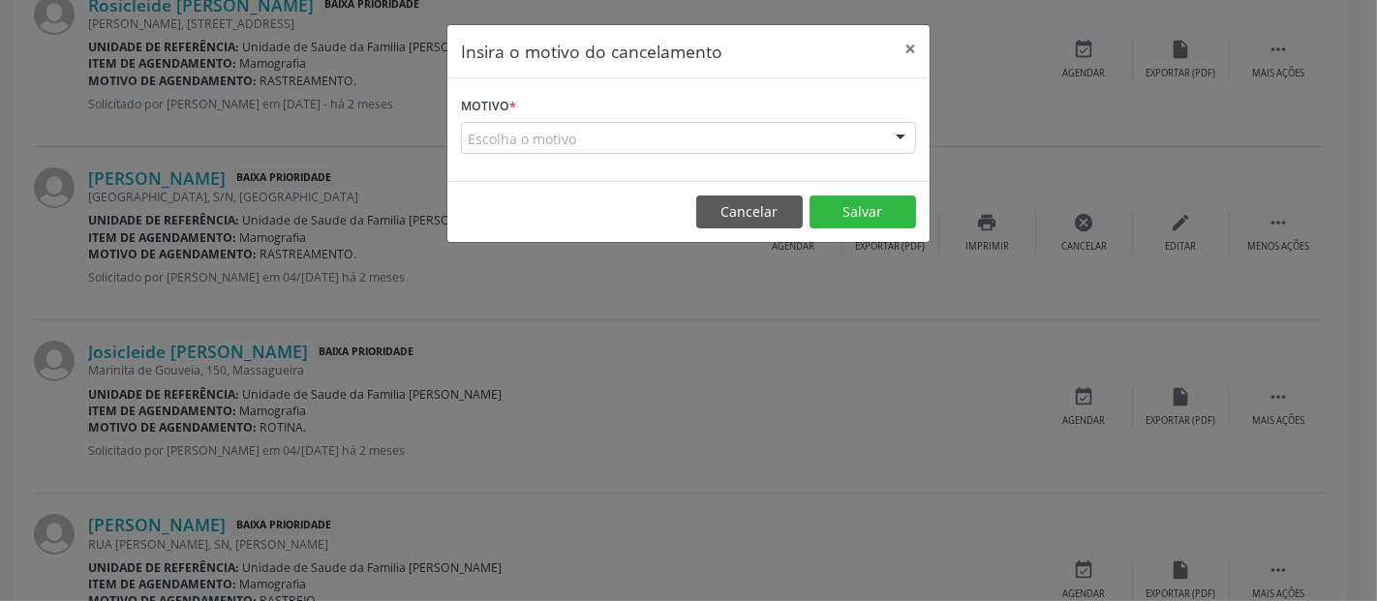
click at [735, 123] on div "Escolha o motivo" at bounding box center [688, 138] width 455 height 33
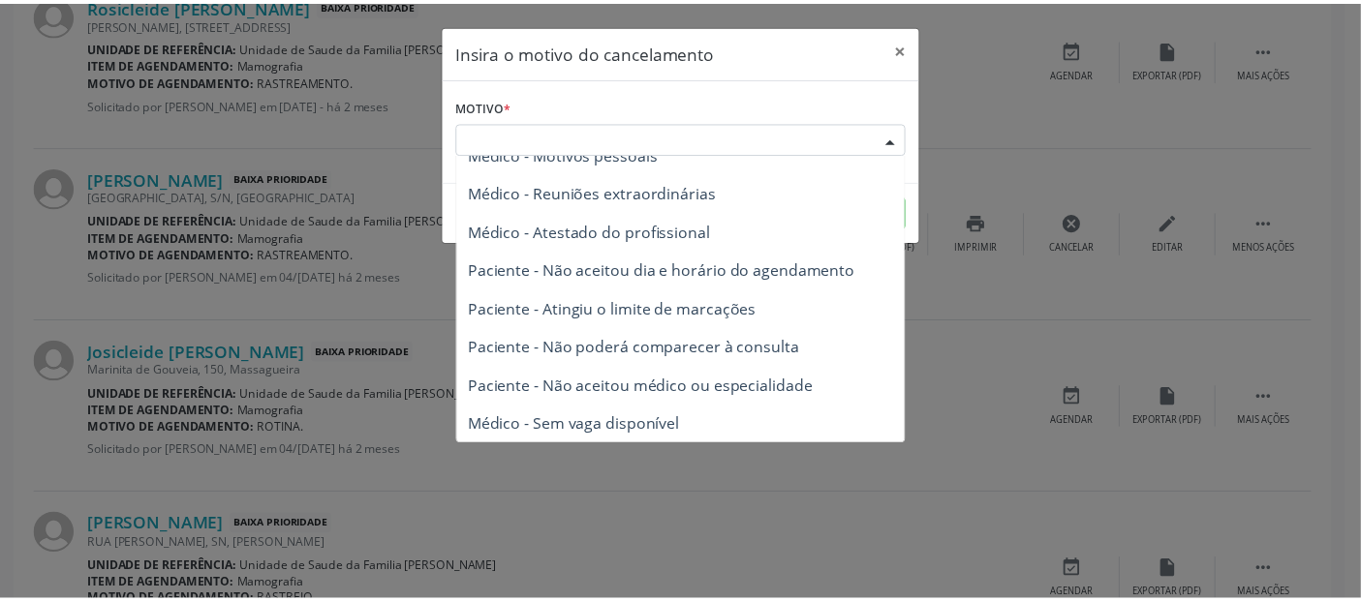
scroll to position [0, 0]
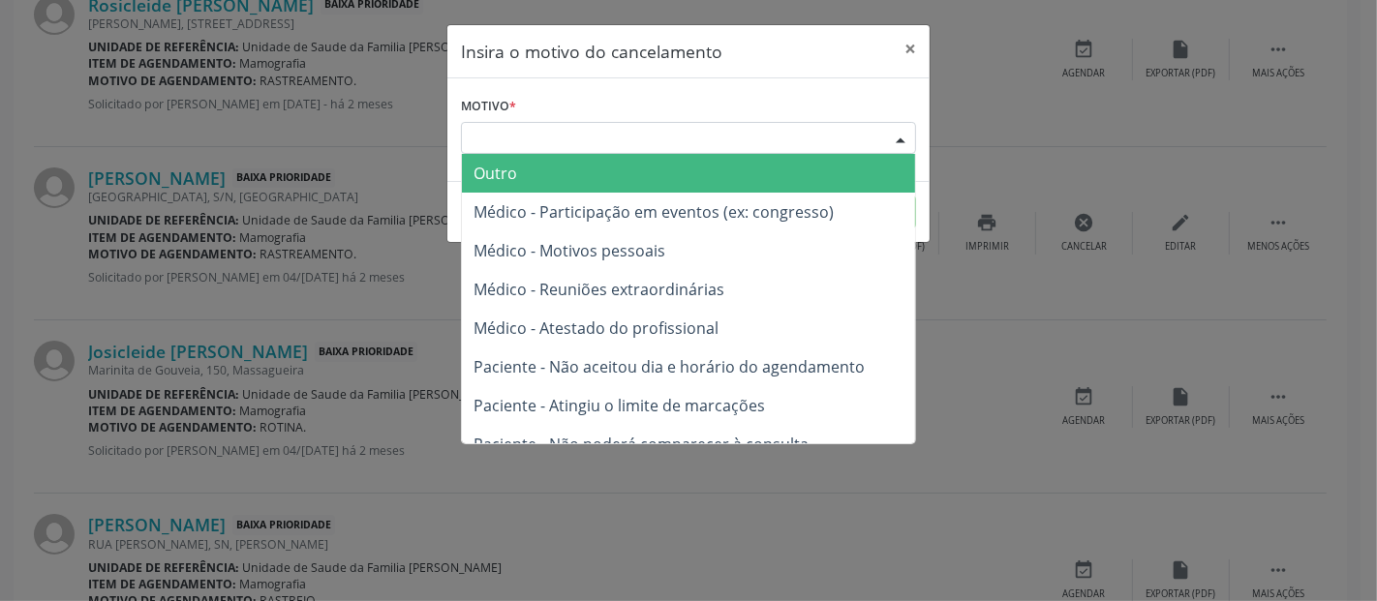
click at [816, 186] on span "Outro" at bounding box center [688, 173] width 453 height 39
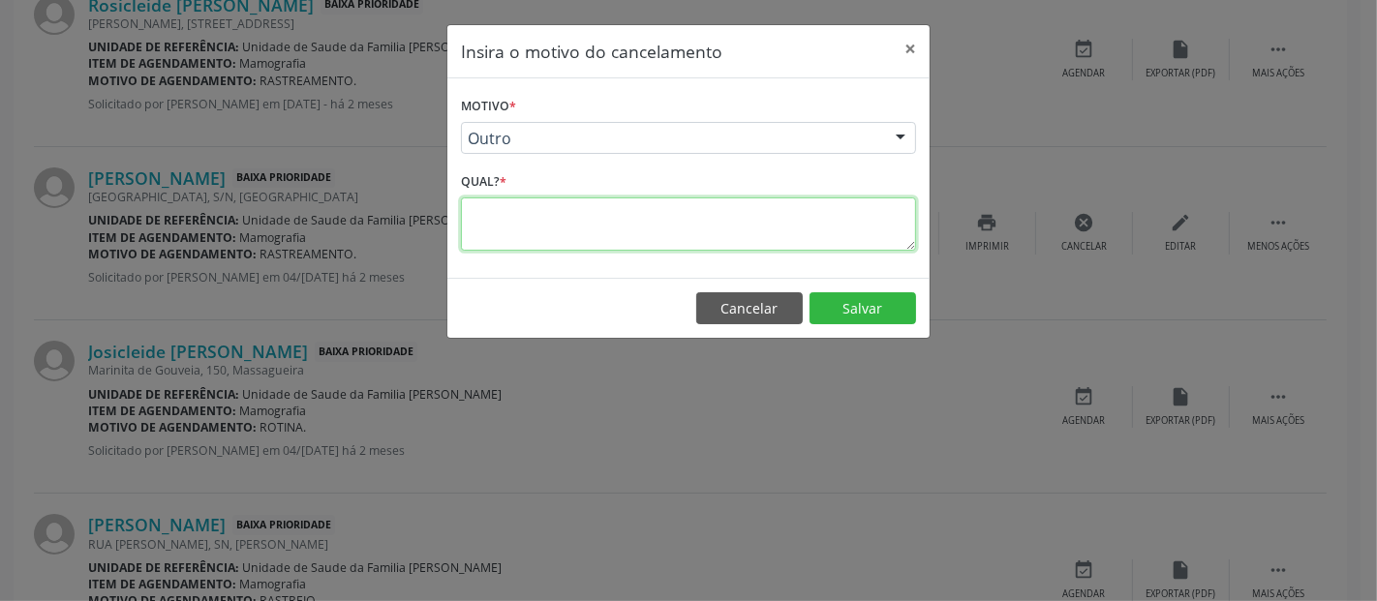
click at [769, 213] on textarea at bounding box center [688, 224] width 455 height 53
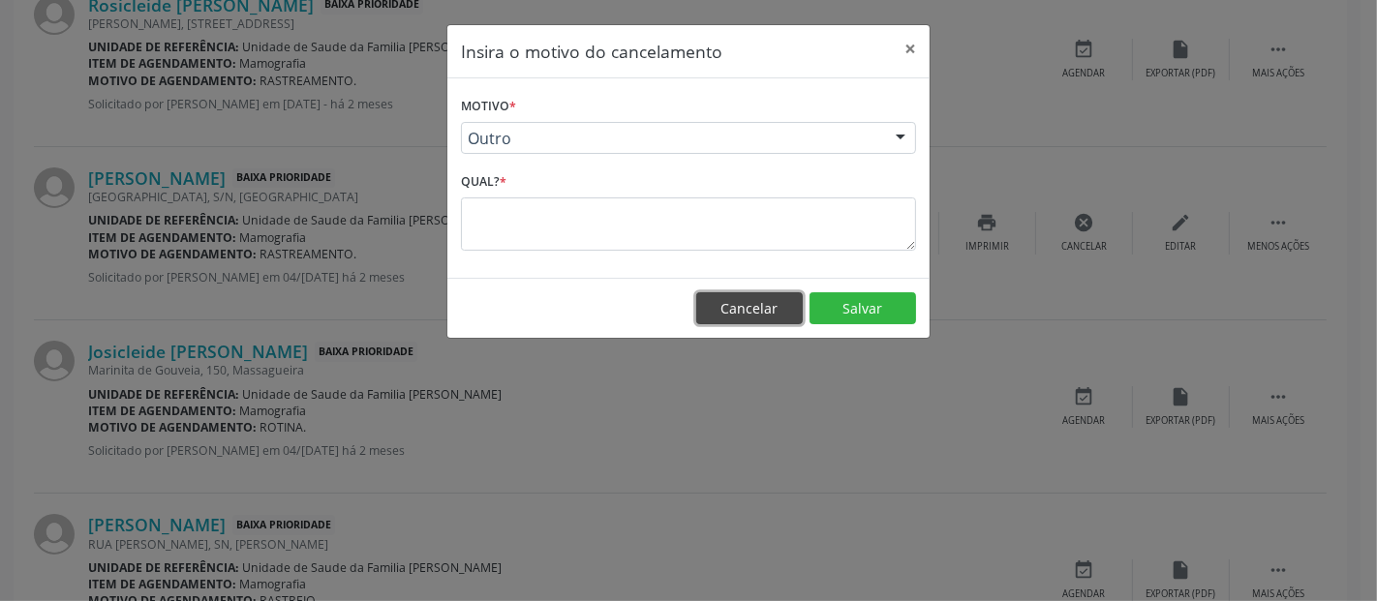
click at [769, 304] on button "Cancelar" at bounding box center [749, 309] width 107 height 33
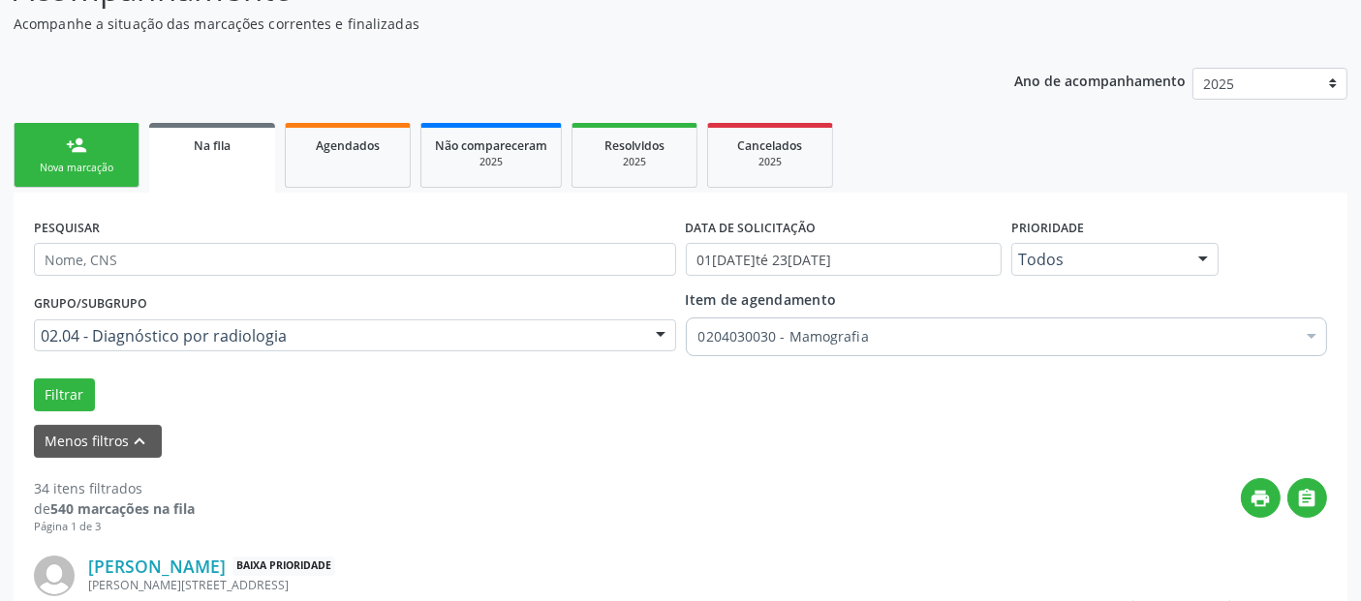
scroll to position [212, 0]
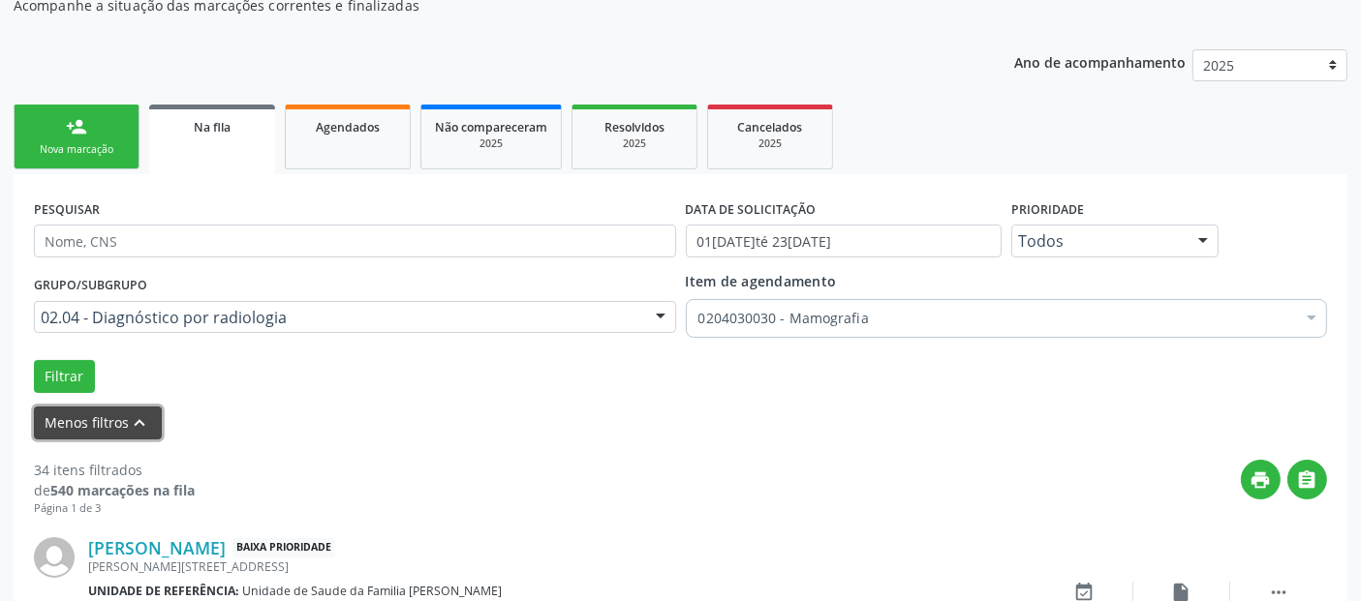
click at [123, 418] on button "Menos filtros keyboard_arrow_up" at bounding box center [98, 424] width 128 height 34
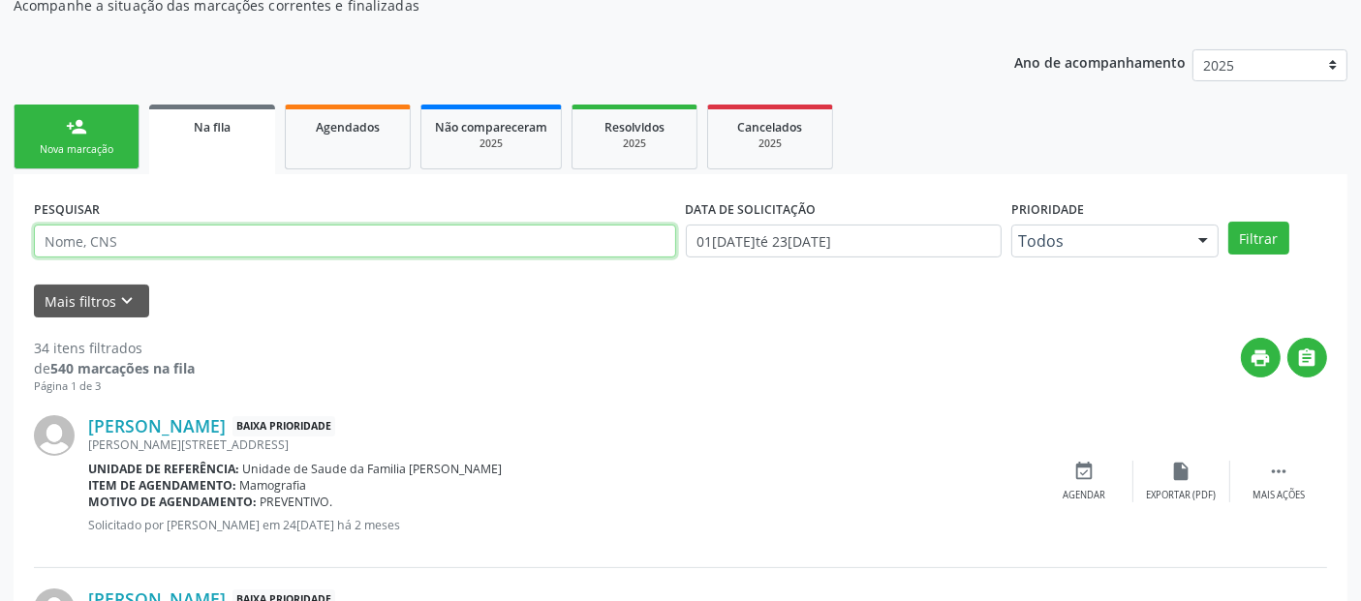
click at [166, 240] on input "text" at bounding box center [355, 241] width 642 height 33
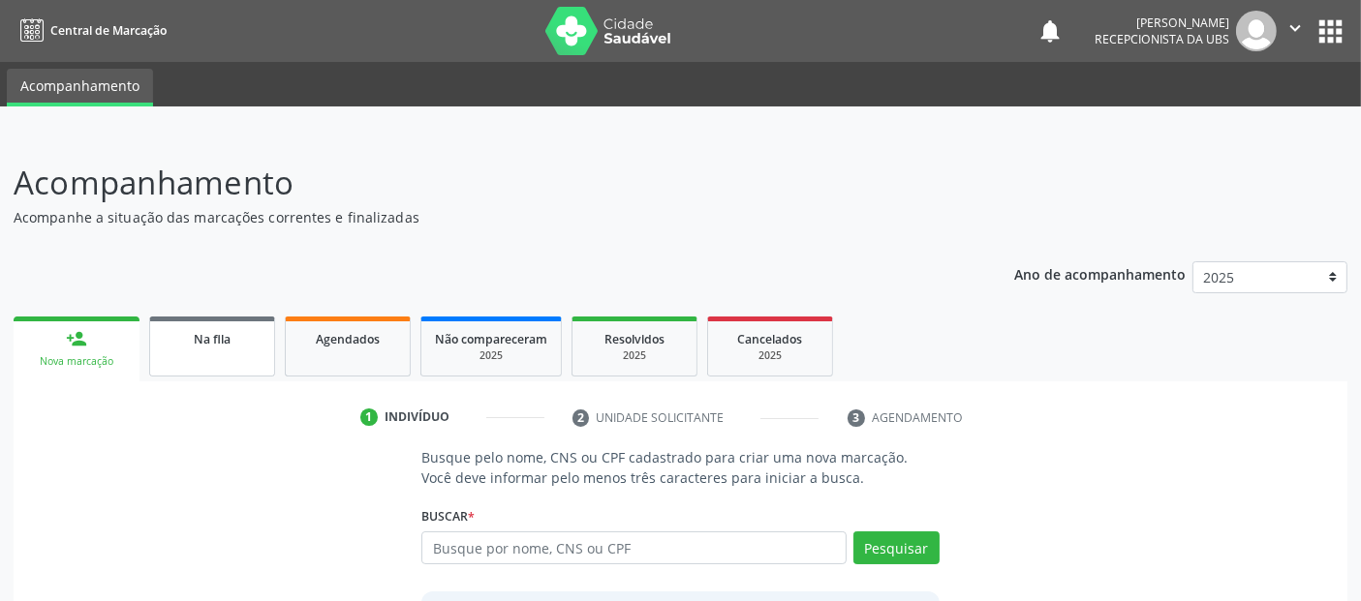
click at [220, 347] on div "Na fila" at bounding box center [212, 338] width 97 height 20
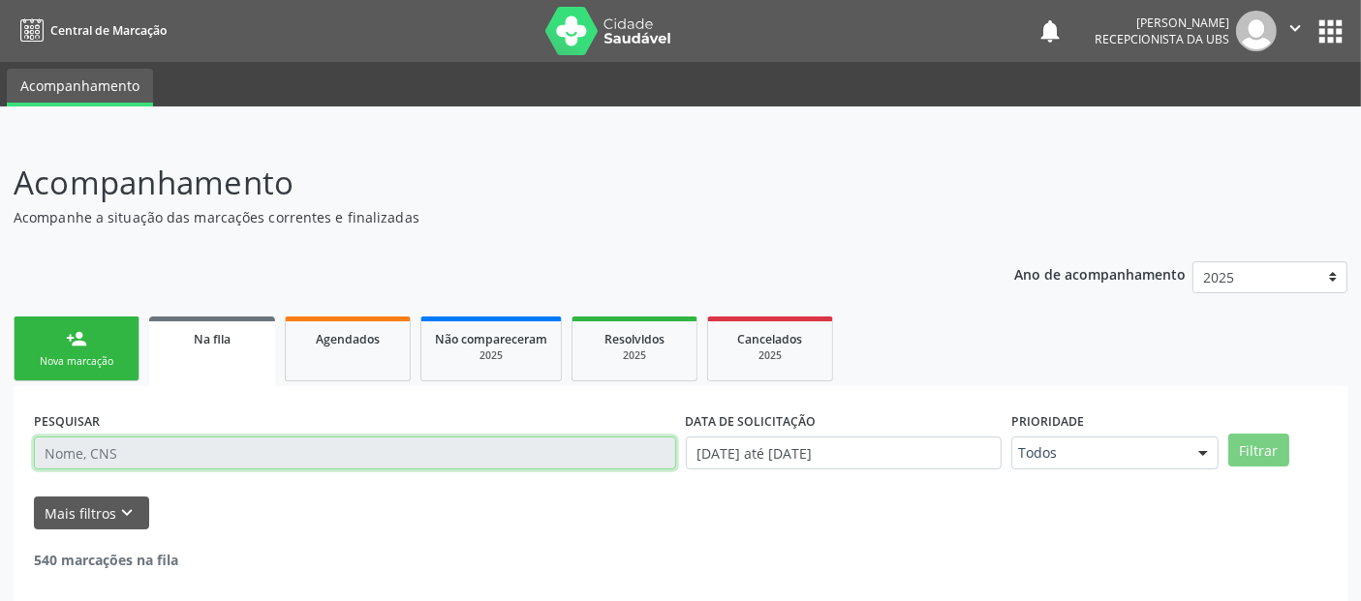
click at [207, 452] on input "text" at bounding box center [355, 453] width 642 height 33
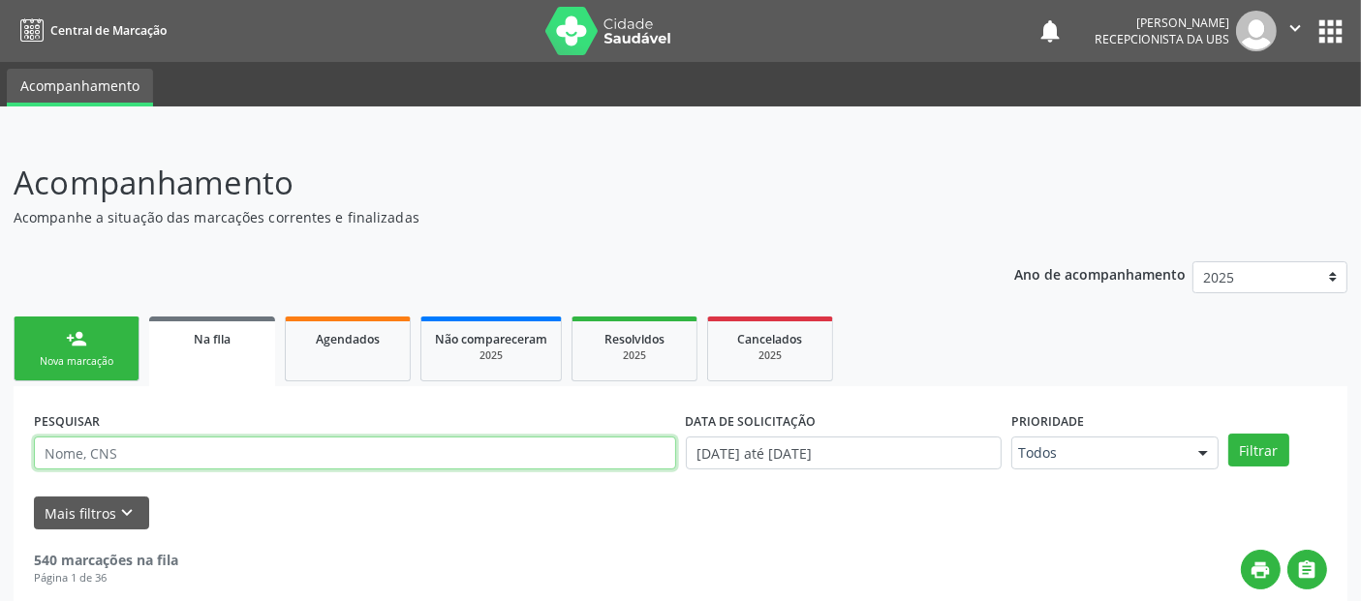
click at [207, 452] on input "text" at bounding box center [355, 453] width 642 height 33
type input "MAURI CARLOS"
click at [1228, 434] on button "Filtrar" at bounding box center [1258, 450] width 61 height 33
